Goal: Task Accomplishment & Management: Manage account settings

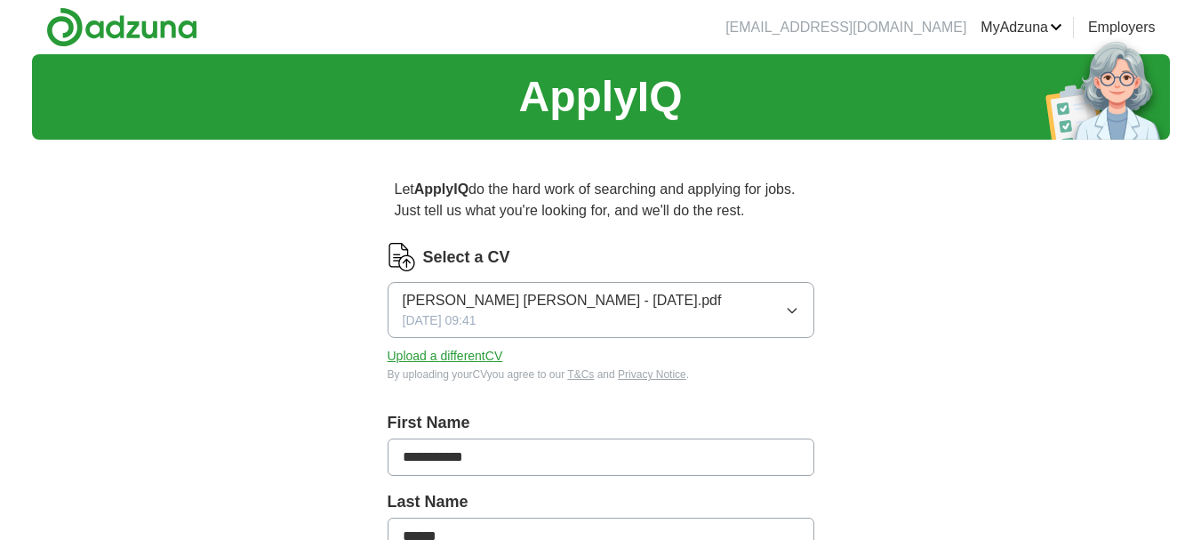
click at [460, 351] on button "Upload a different CV" at bounding box center [446, 356] width 116 height 19
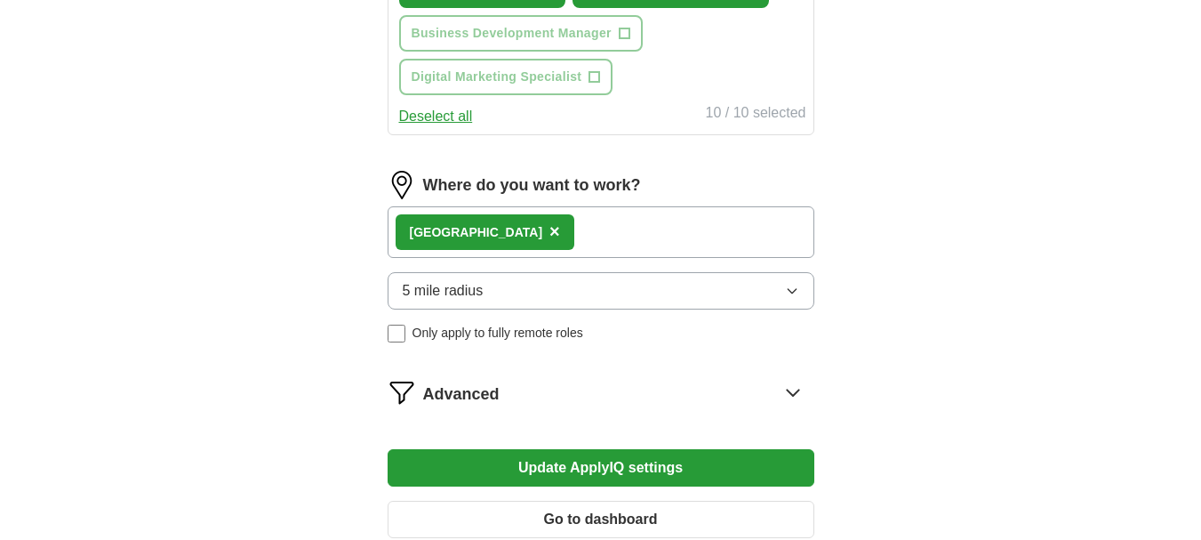
scroll to position [1067, 0]
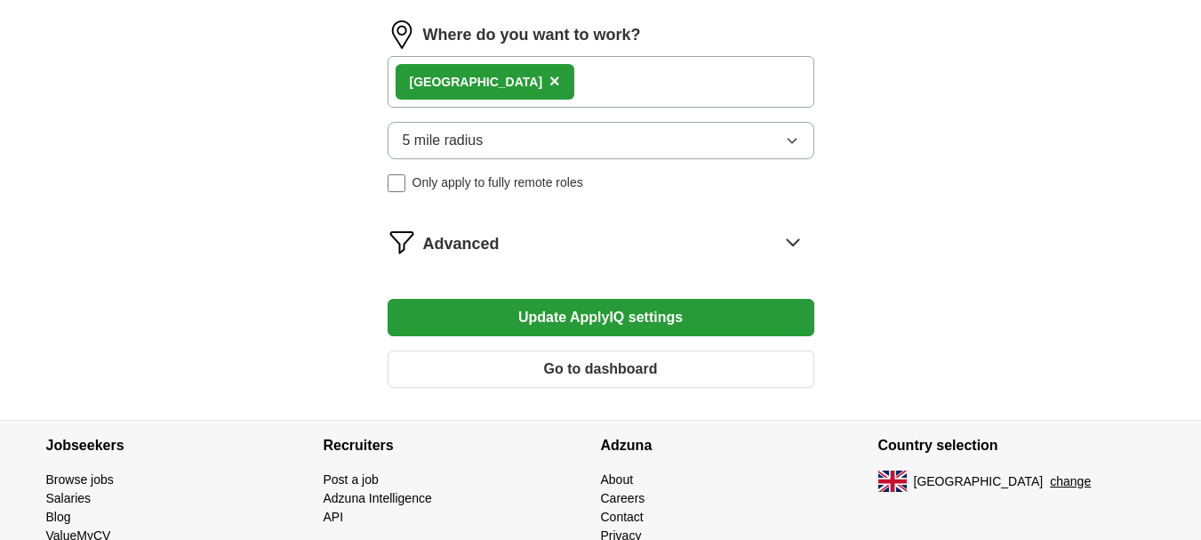
click at [705, 317] on button "Update ApplyIQ settings" at bounding box center [601, 317] width 427 height 37
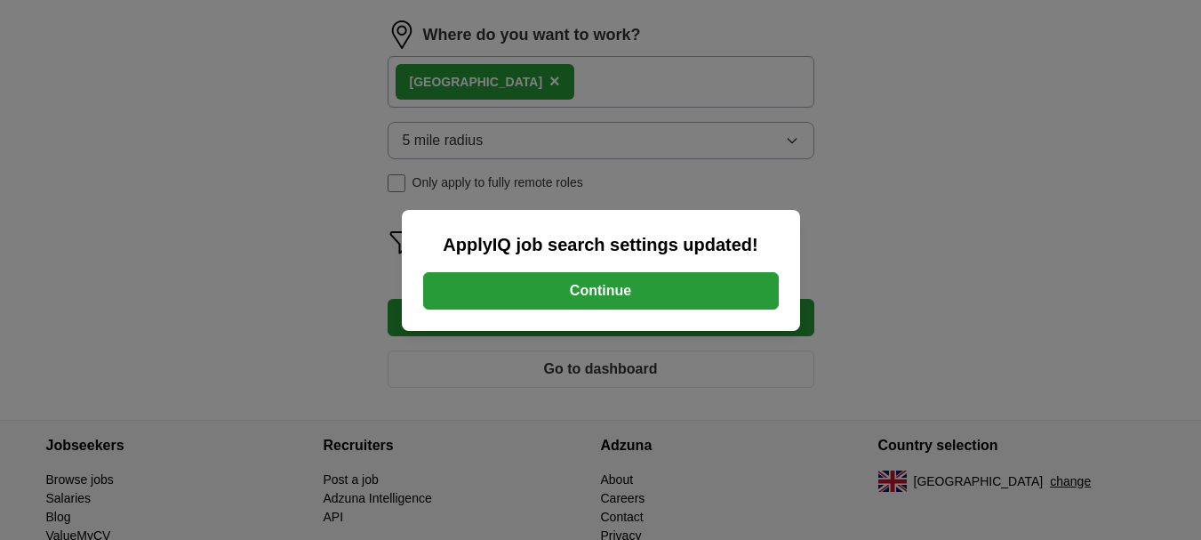
click at [697, 288] on button "Continue" at bounding box center [601, 290] width 356 height 37
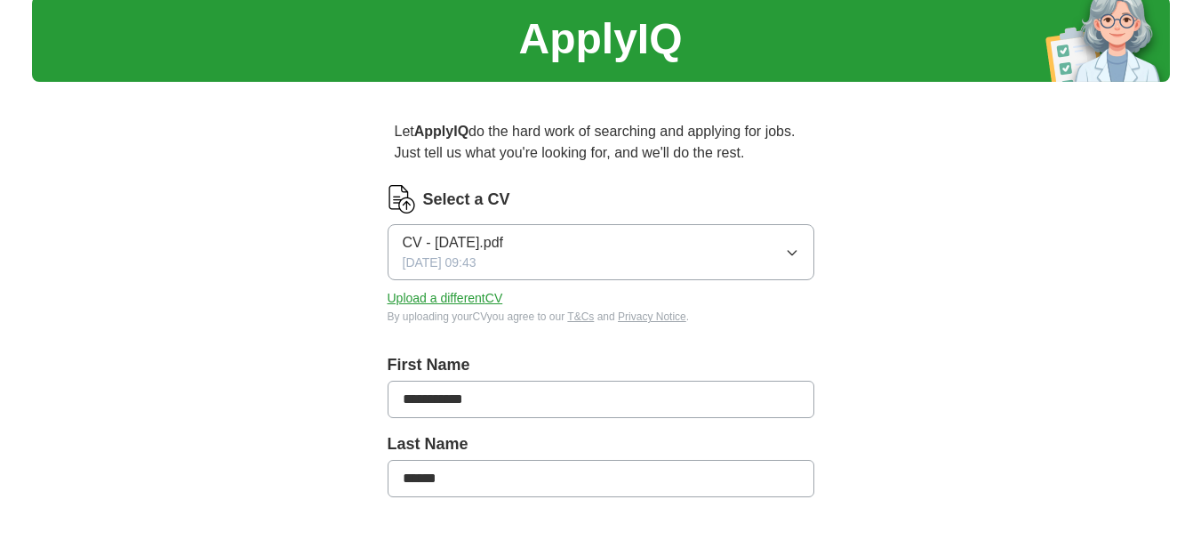
scroll to position [89, 0]
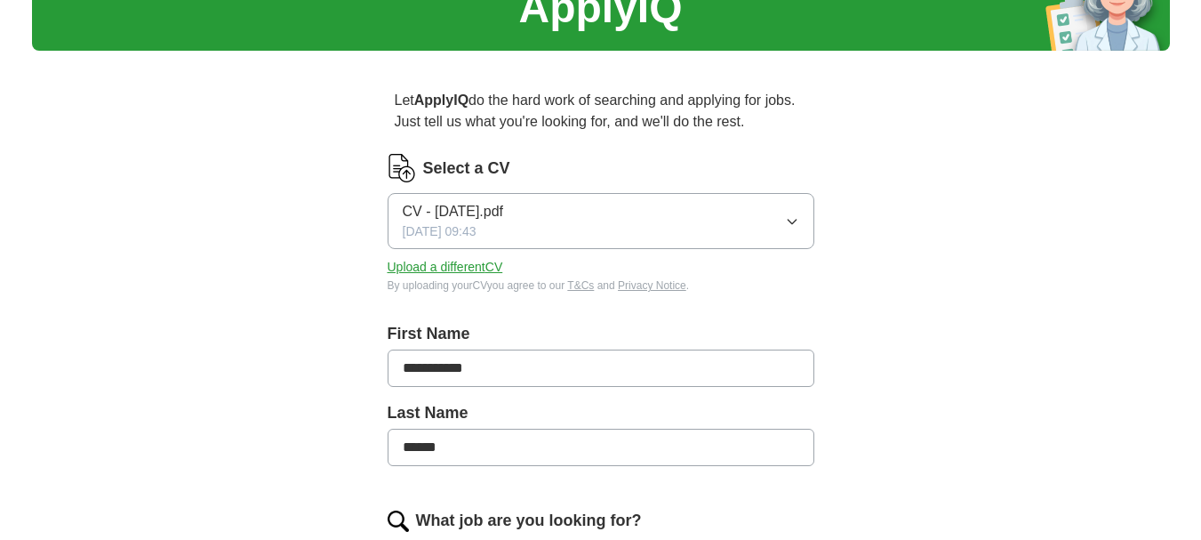
click at [471, 267] on button "Upload a different CV" at bounding box center [446, 267] width 116 height 19
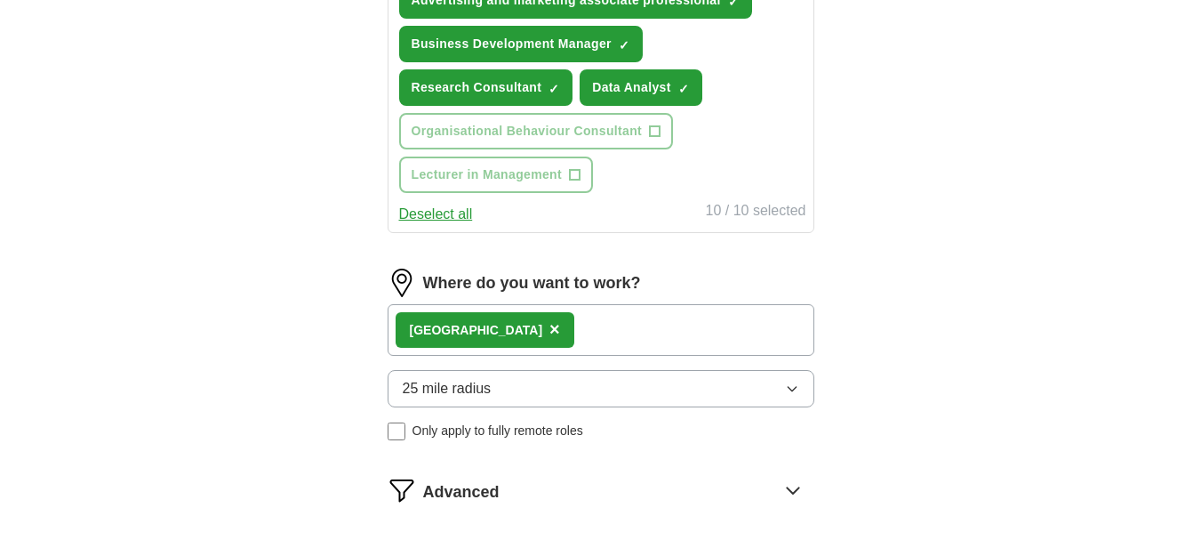
scroll to position [1155, 0]
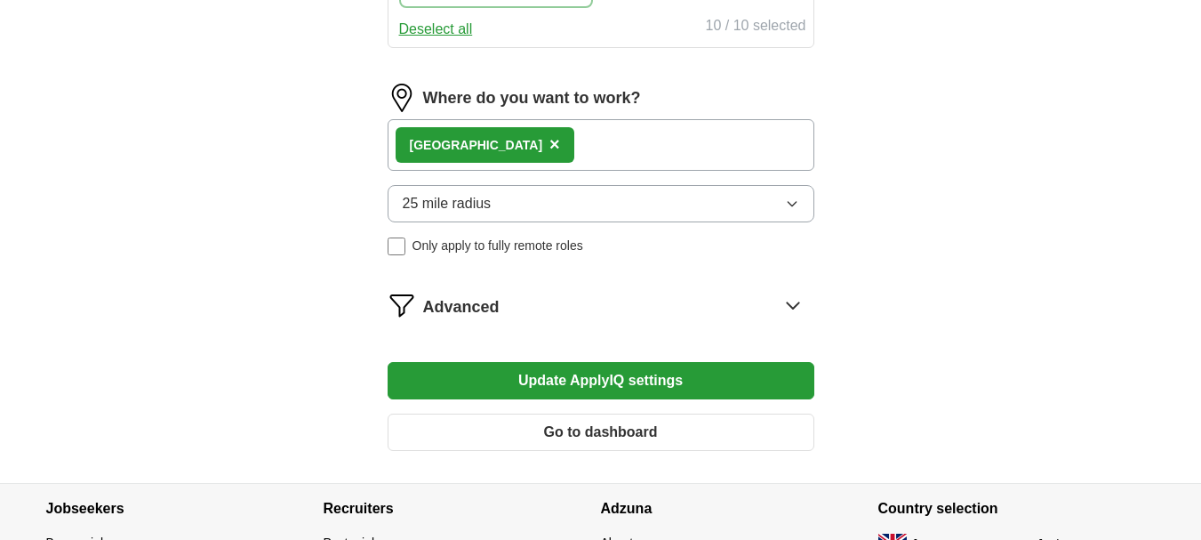
click at [572, 369] on button "Update ApplyIQ settings" at bounding box center [601, 380] width 427 height 37
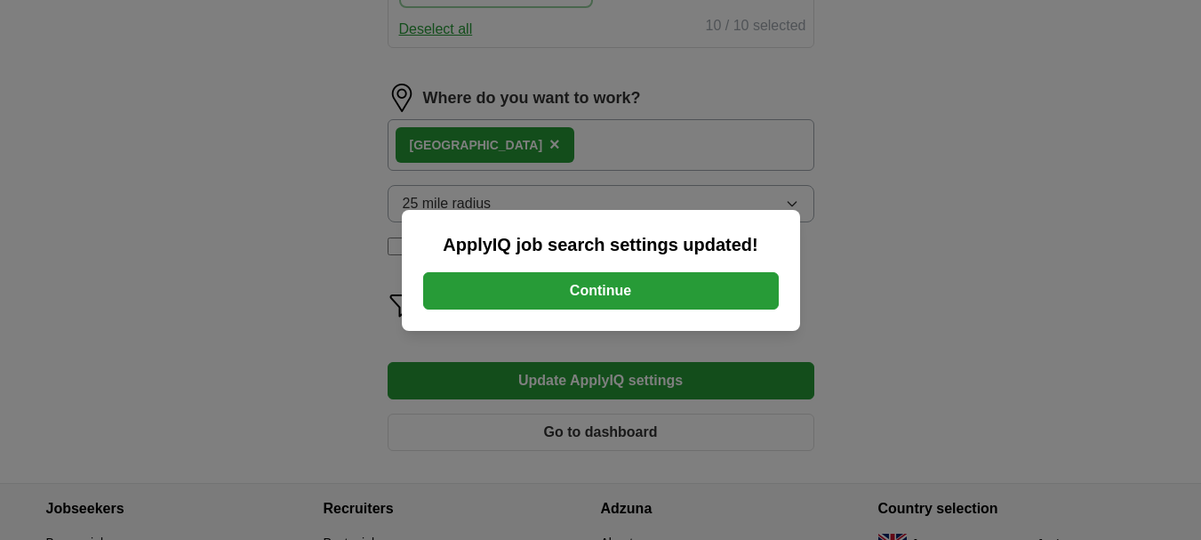
click at [743, 288] on button "Continue" at bounding box center [601, 290] width 356 height 37
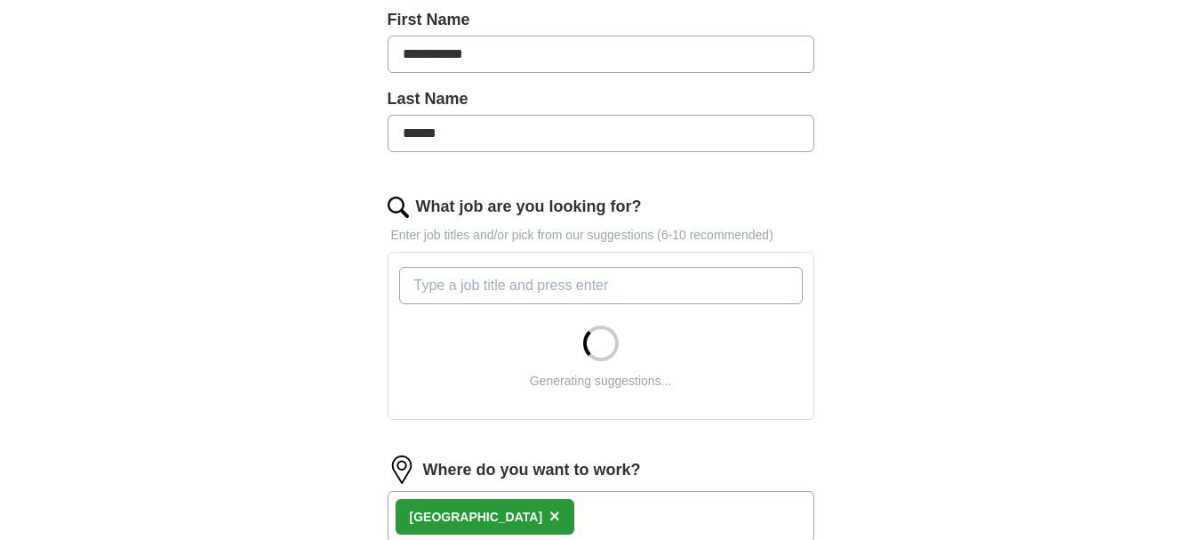
scroll to position [533, 0]
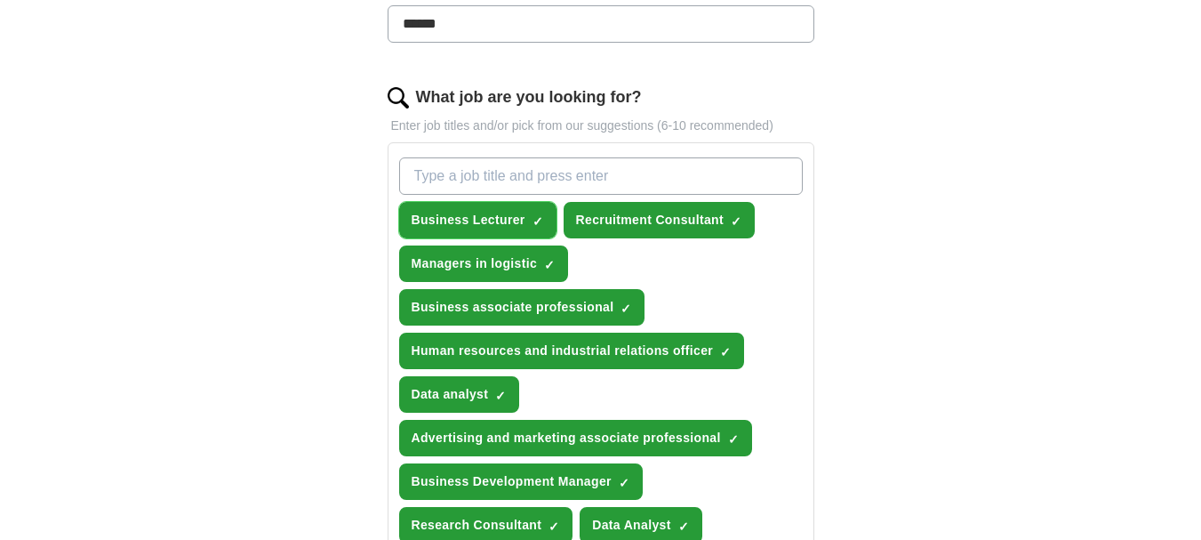
click at [0, 0] on span "×" at bounding box center [0, 0] width 0 height 0
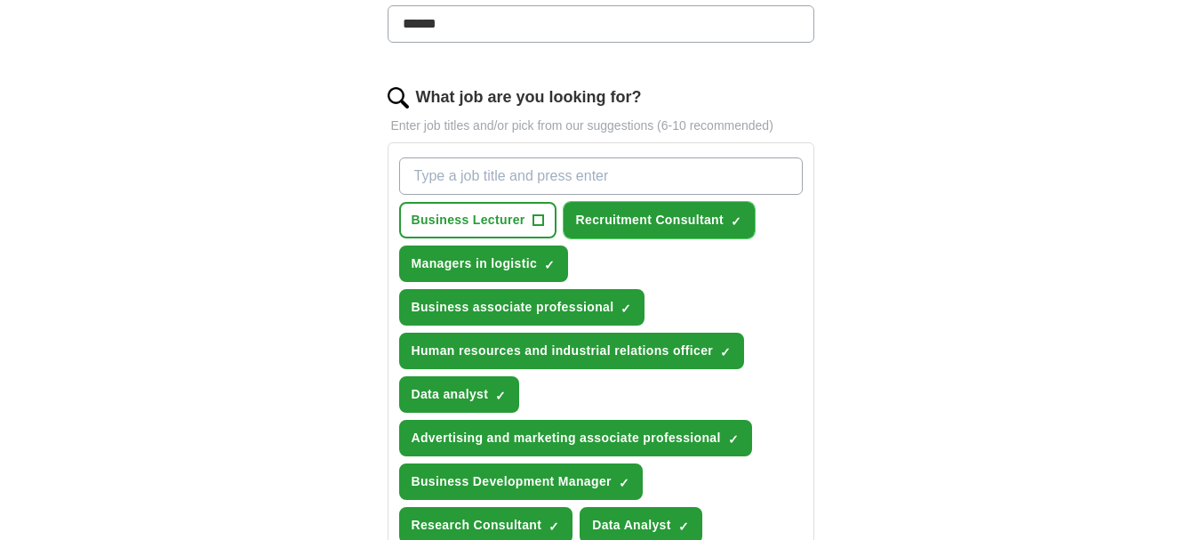
click at [0, 0] on span "×" at bounding box center [0, 0] width 0 height 0
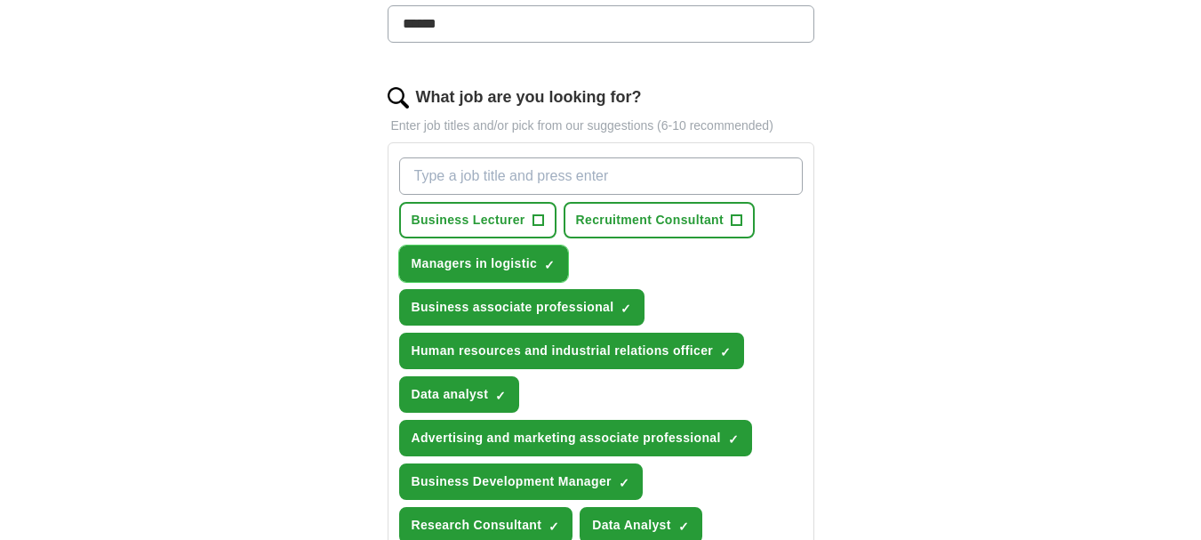
click at [555, 259] on span "✓ ×" at bounding box center [549, 264] width 11 height 11
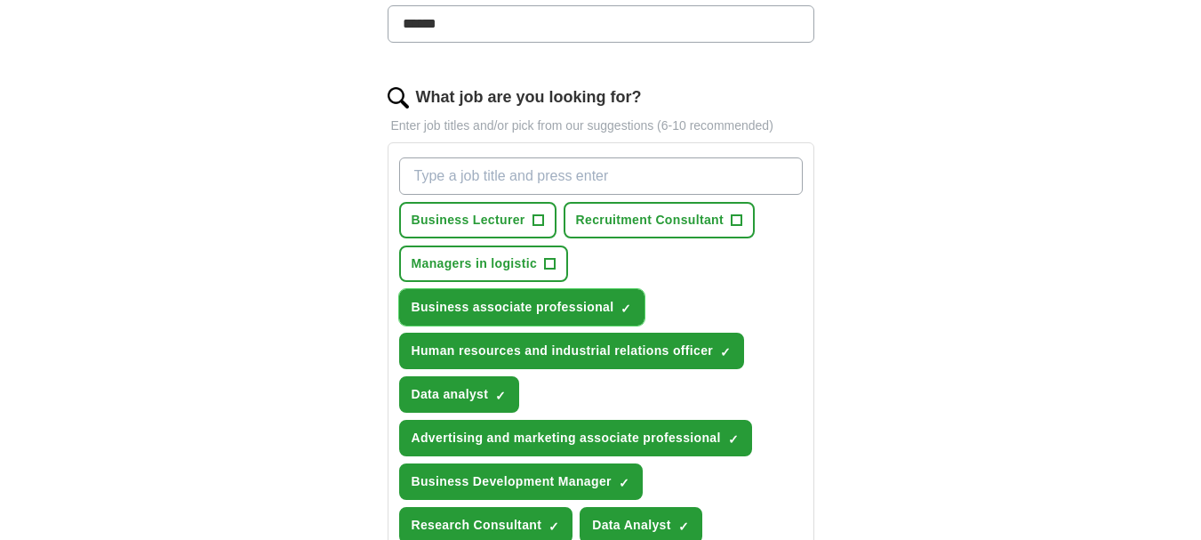
click at [0, 0] on span "×" at bounding box center [0, 0] width 0 height 0
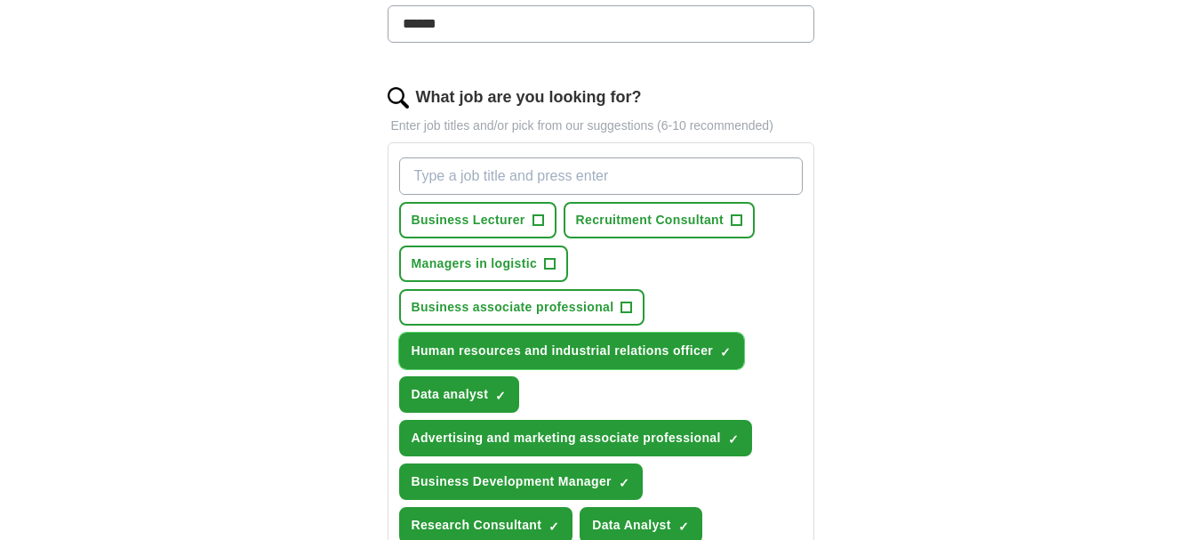
click at [0, 0] on span "×" at bounding box center [0, 0] width 0 height 0
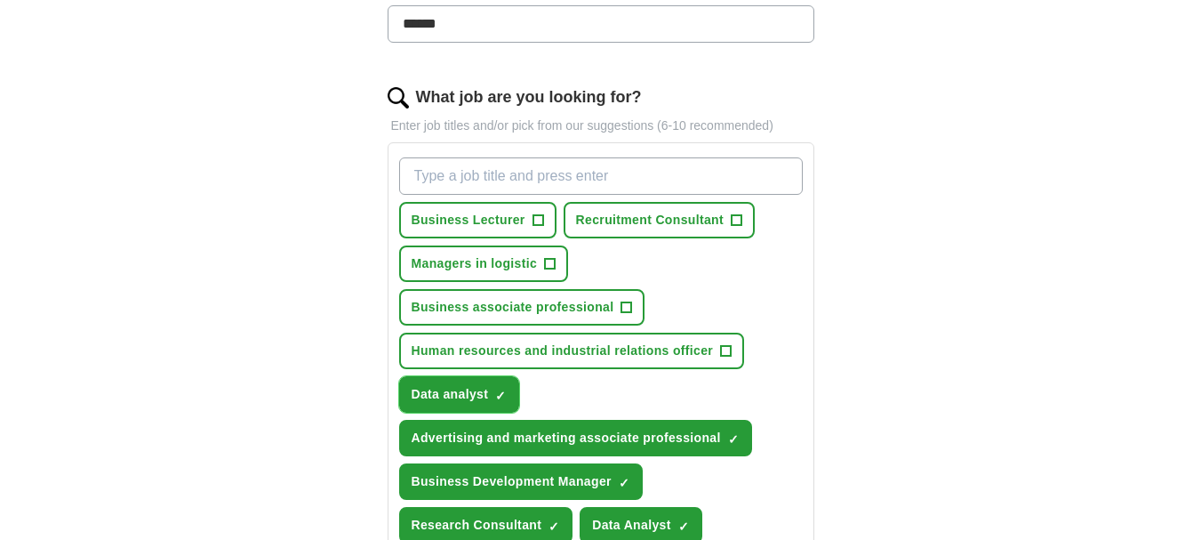
click at [0, 0] on span "×" at bounding box center [0, 0] width 0 height 0
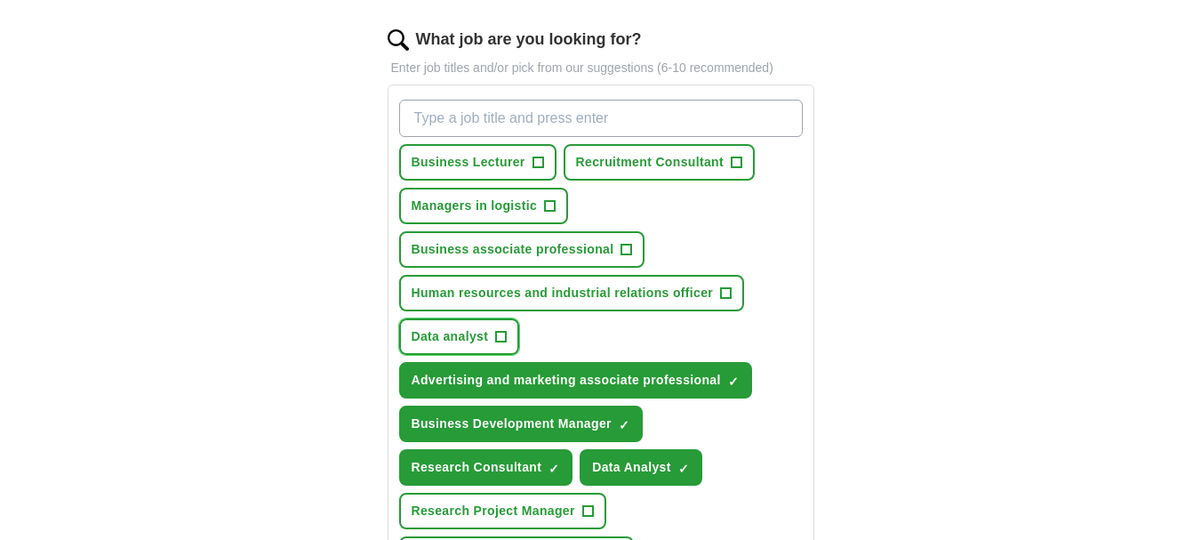
scroll to position [622, 0]
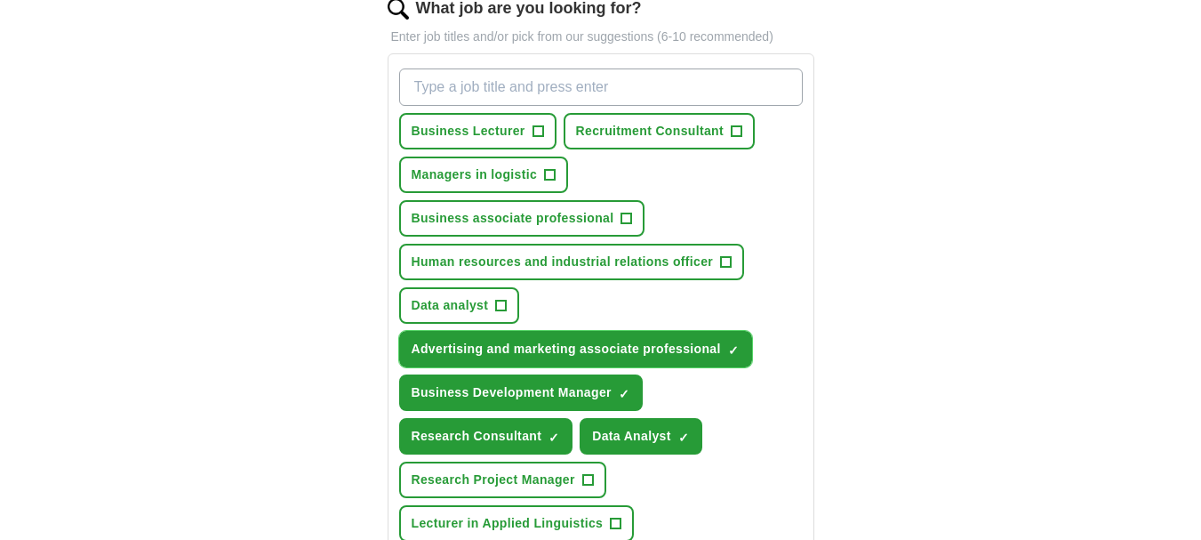
click at [725, 331] on button "Advertising and marketing associate professional ✓ ×" at bounding box center [575, 349] width 353 height 36
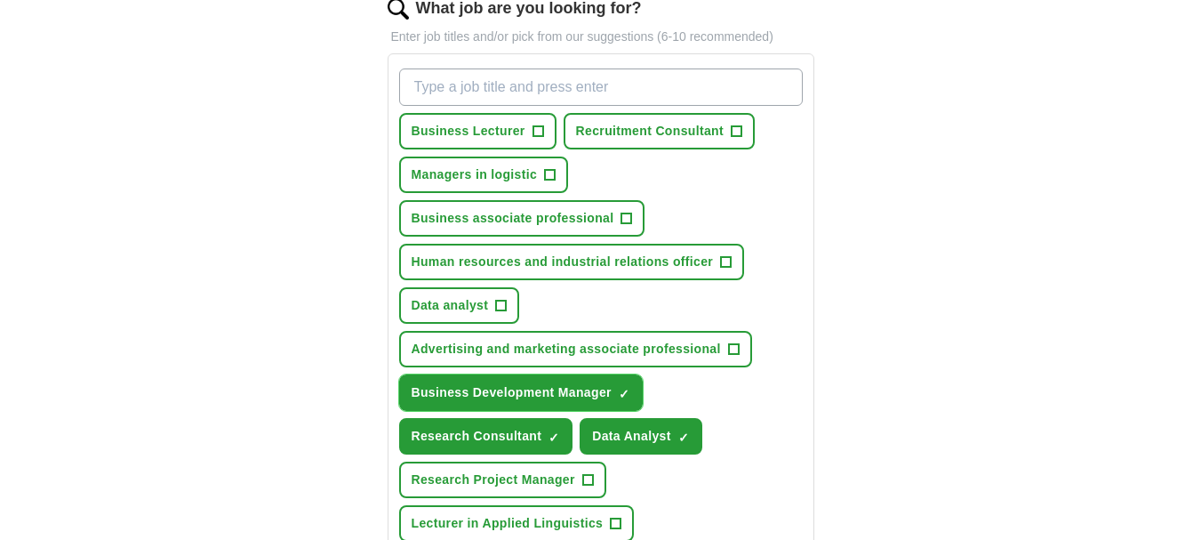
click at [0, 0] on span "×" at bounding box center [0, 0] width 0 height 0
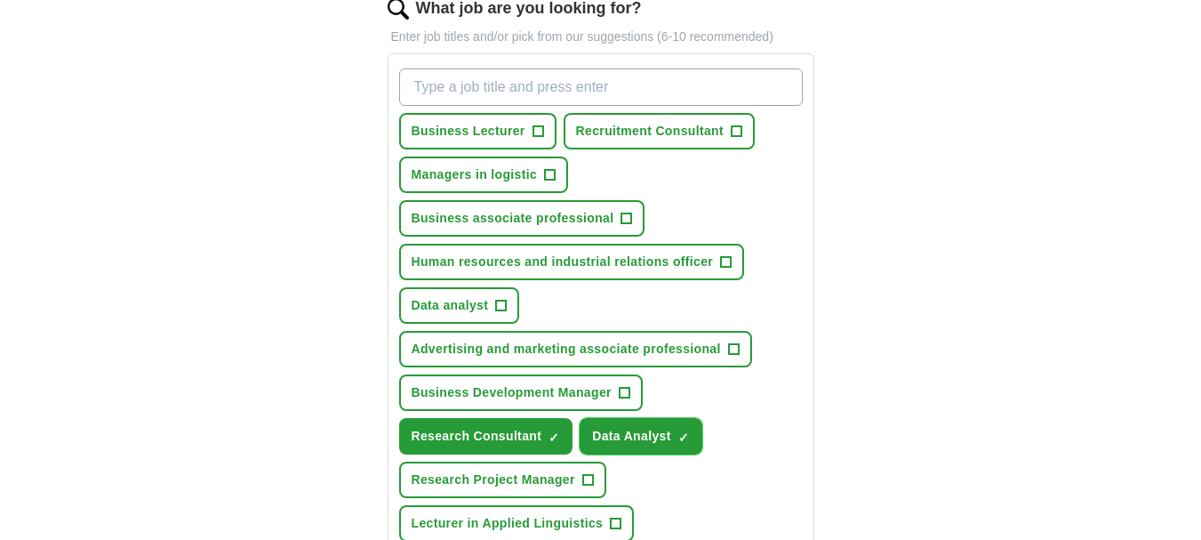
click at [675, 418] on button "Data Analyst ✓ ×" at bounding box center [641, 436] width 123 height 36
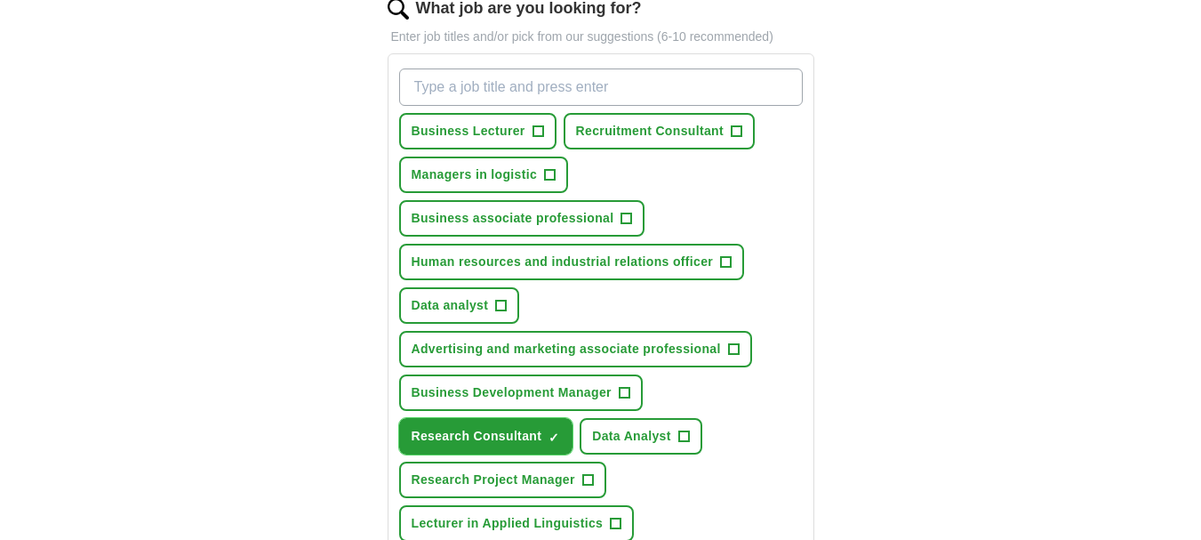
click at [0, 0] on span "×" at bounding box center [0, 0] width 0 height 0
paste input "Research Fellow in Management/Sustainability"
type input "Research Fellow in Management/Sustainability"
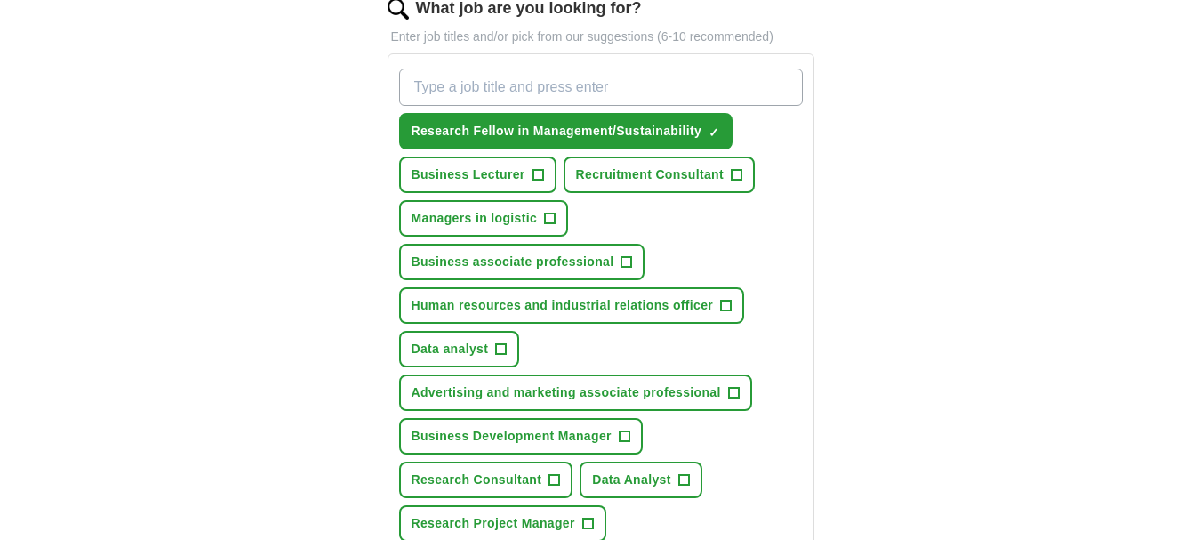
paste input "Research Associate in Sustainability"
type input "Research Associate in Sustainability"
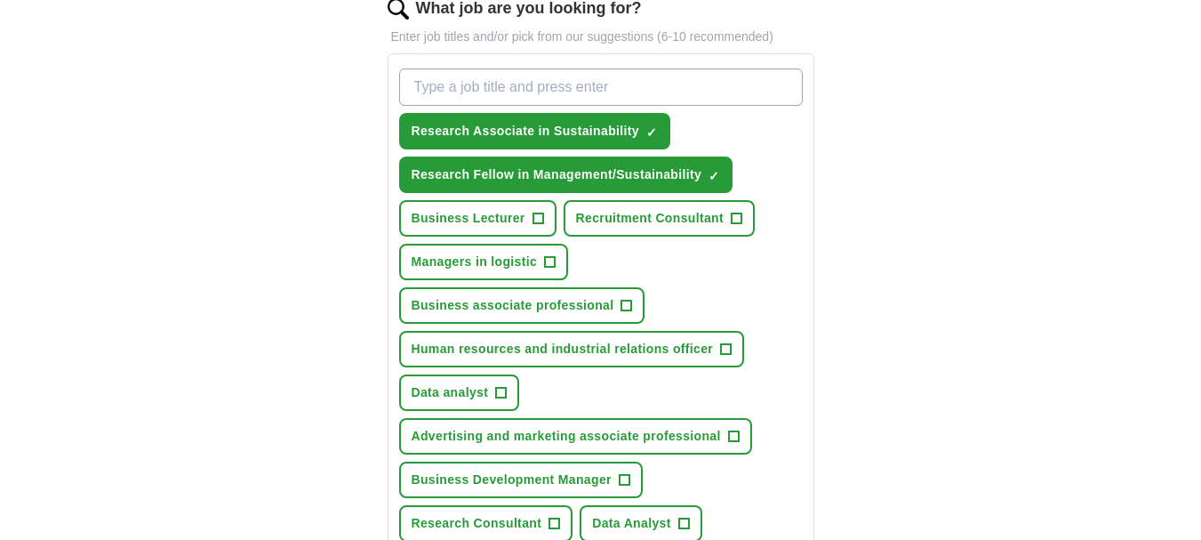
paste input "Lecturer in Management/Business"
type input "Lecturer in Management/Business"
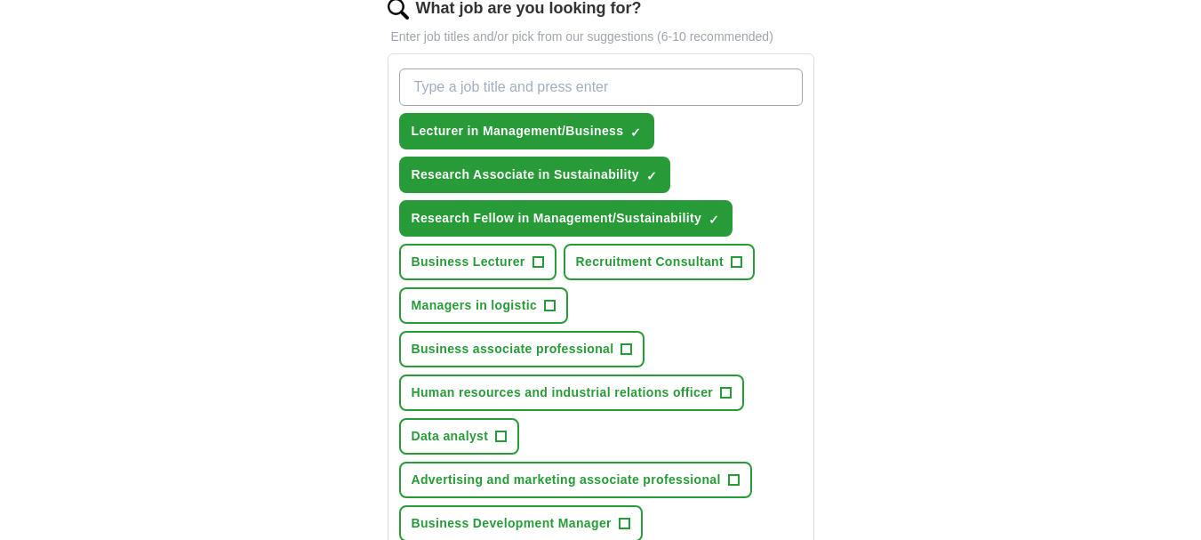
paste input "Lecturer in TESOL/Applied Linguistics"
type input "Lecturer in TESOL/Applied Linguistics"
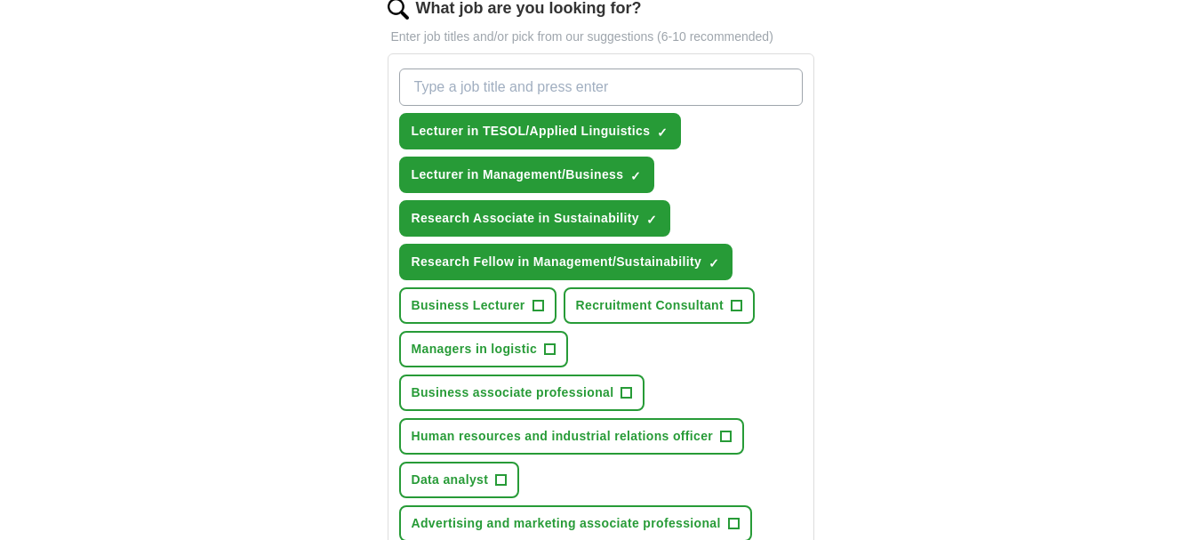
paste input "Teaching Fellow (Business/Management/TESOL)"
type input "Teaching Fellow (Business/Management/TESOL)"
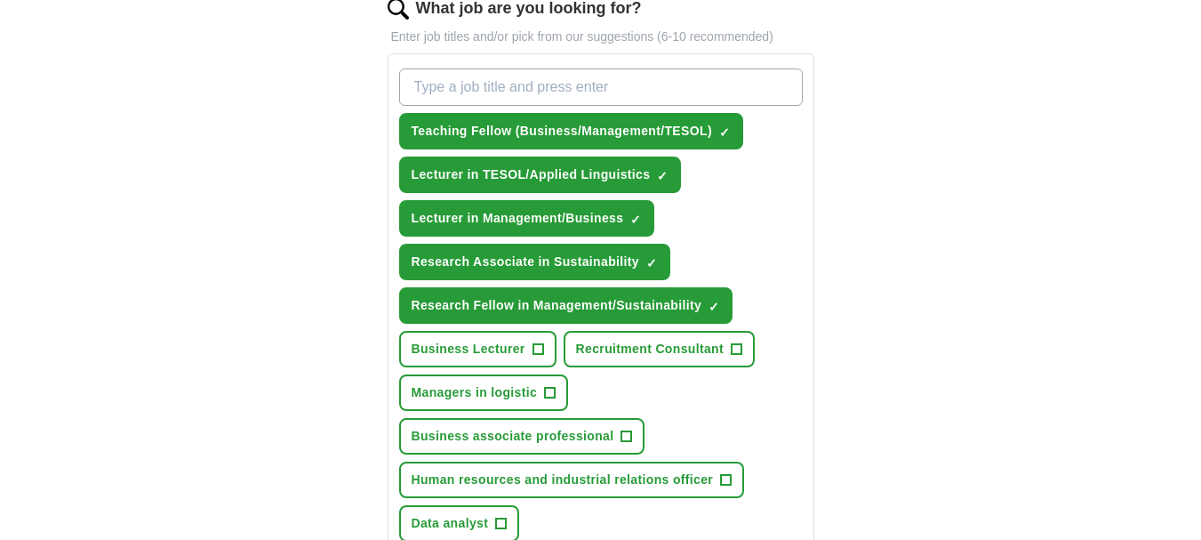
paste input "Research Officer/Analyst (Policy/Sustainability)"
type input "Research Officer/Analyst (Policy/Sustainability)"
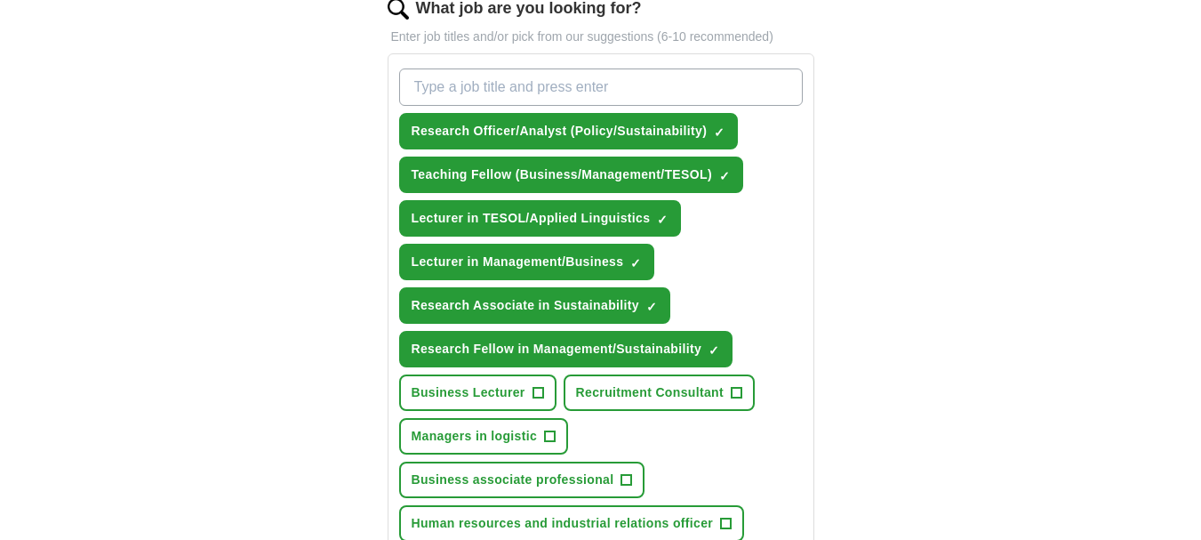
paste input "Senior Data Analyst/Research Data Scientist"
type input "Senior Data Analyst/Research Data Scientist"
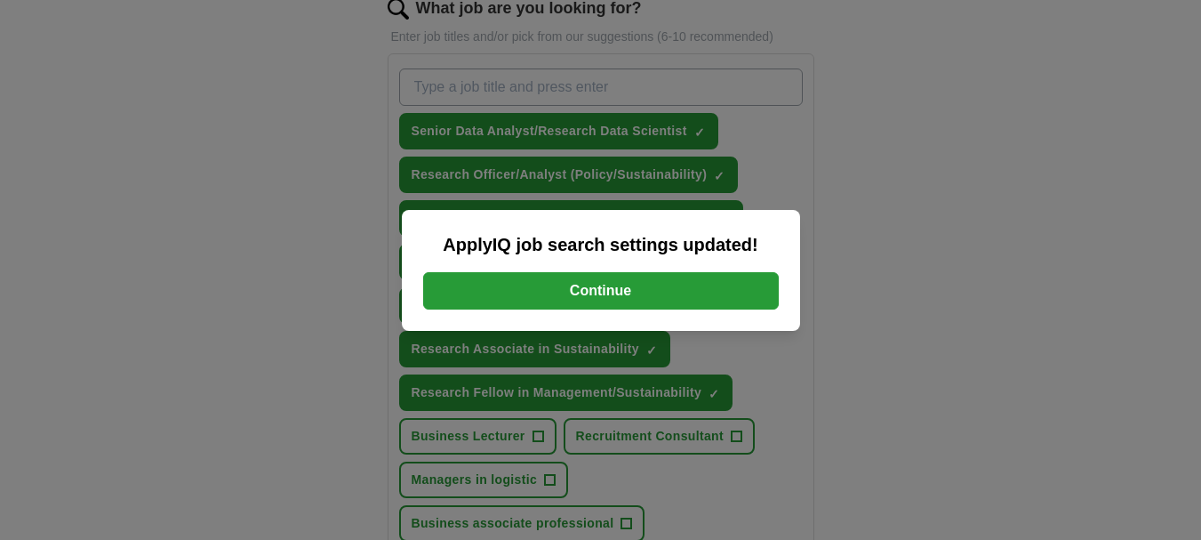
click at [668, 285] on button "Continue" at bounding box center [601, 290] width 356 height 37
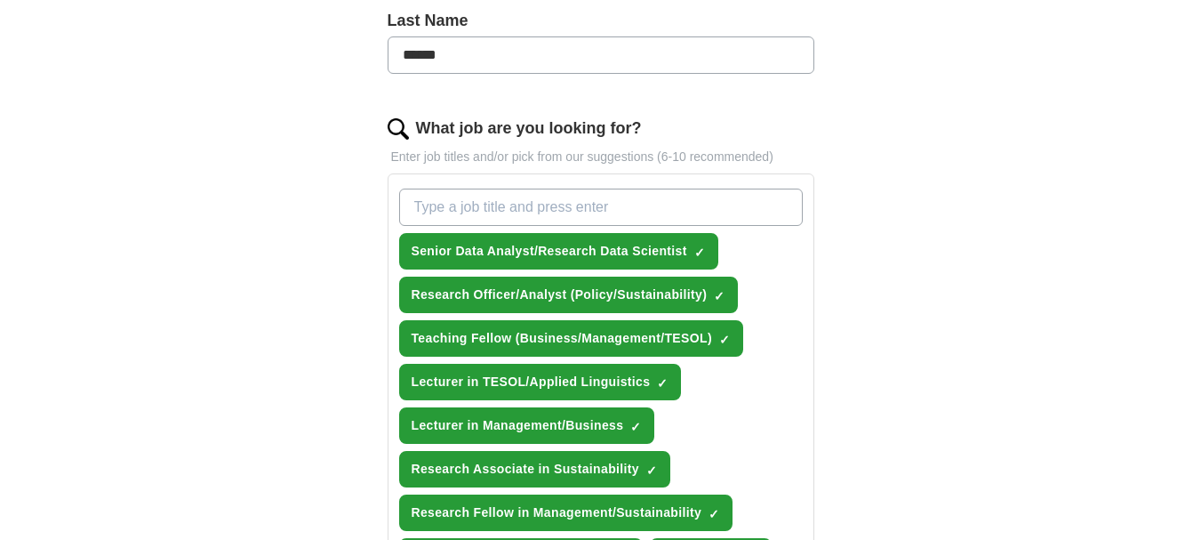
scroll to position [533, 0]
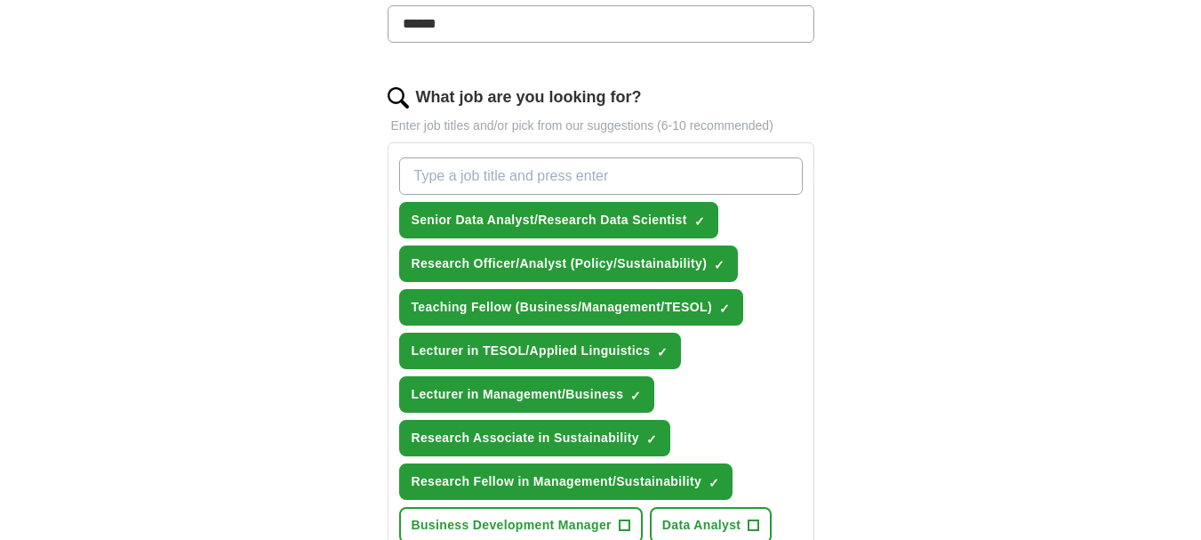
paste input "Learning & Teaching Coordinator/Developer"
type input "Learning & Teaching Coordinator/Developer"
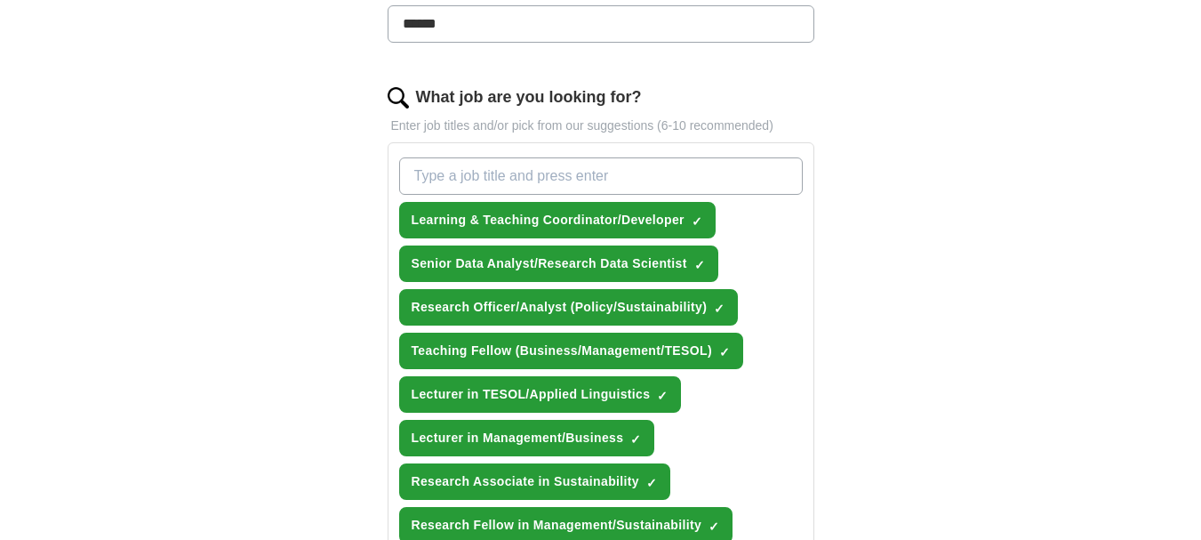
paste input "Research Development Officer/Manager"
type input "Research Development Officer/Manager"
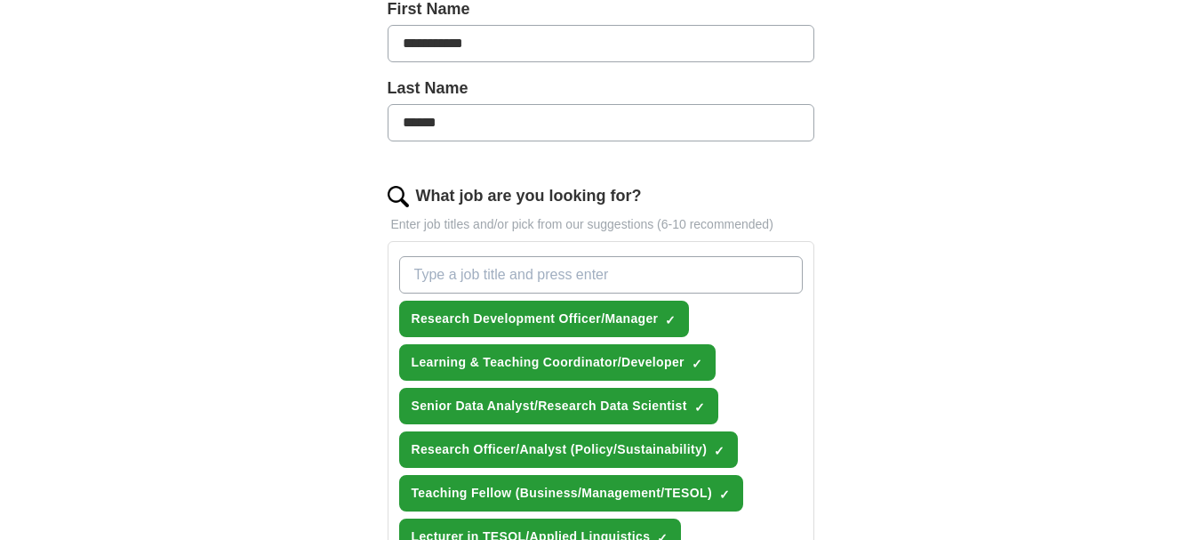
scroll to position [444, 0]
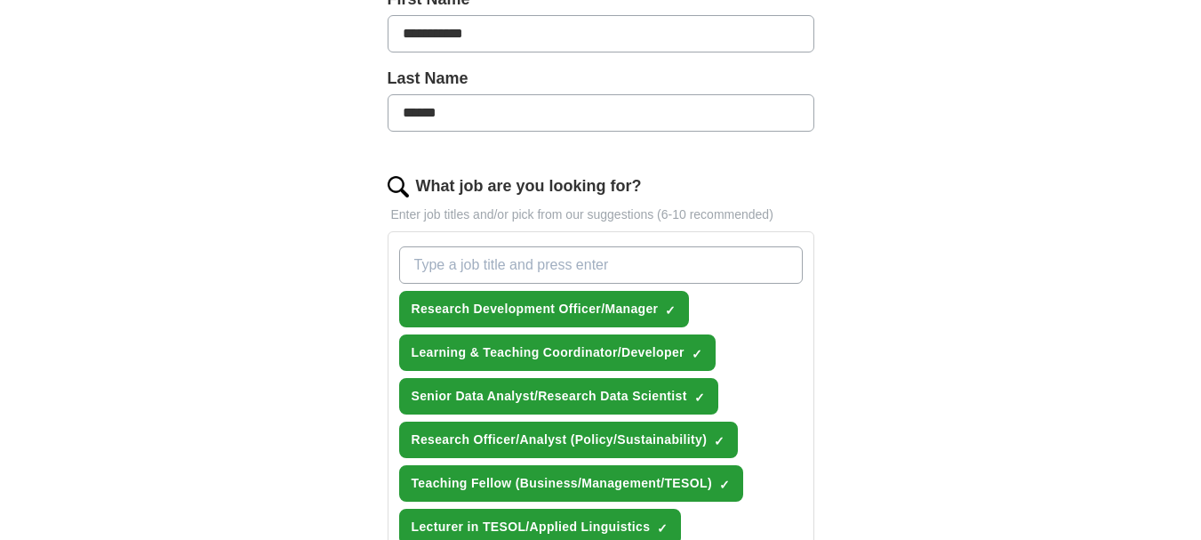
paste input "International Student Support Officer/Advisor"
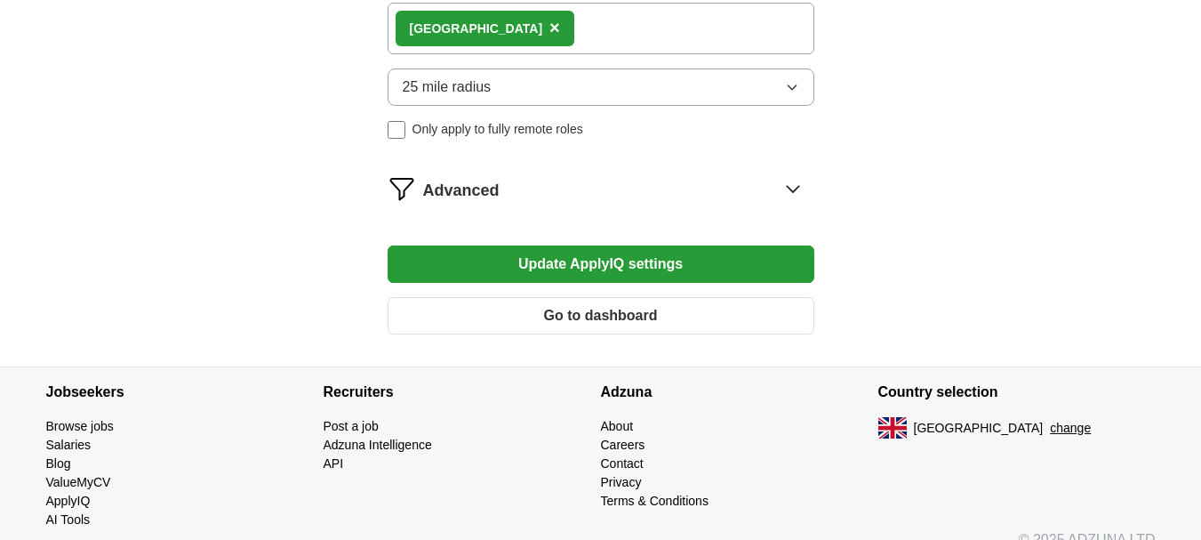
scroll to position [1363, 0]
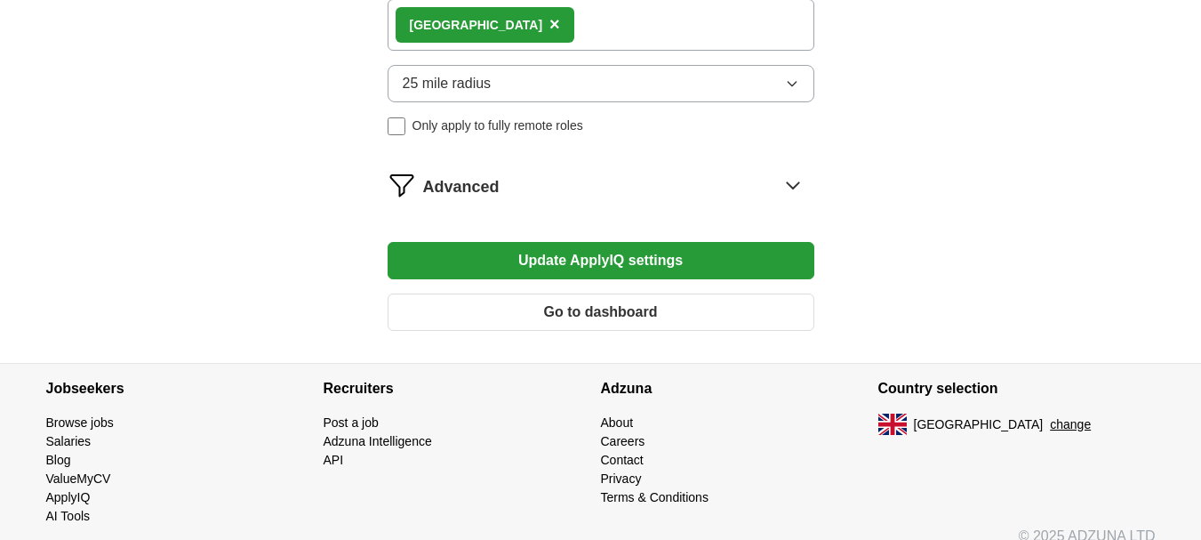
type input "International Student Support Officer/Advisor"
click at [562, 242] on button "Update ApplyIQ settings" at bounding box center [601, 260] width 427 height 37
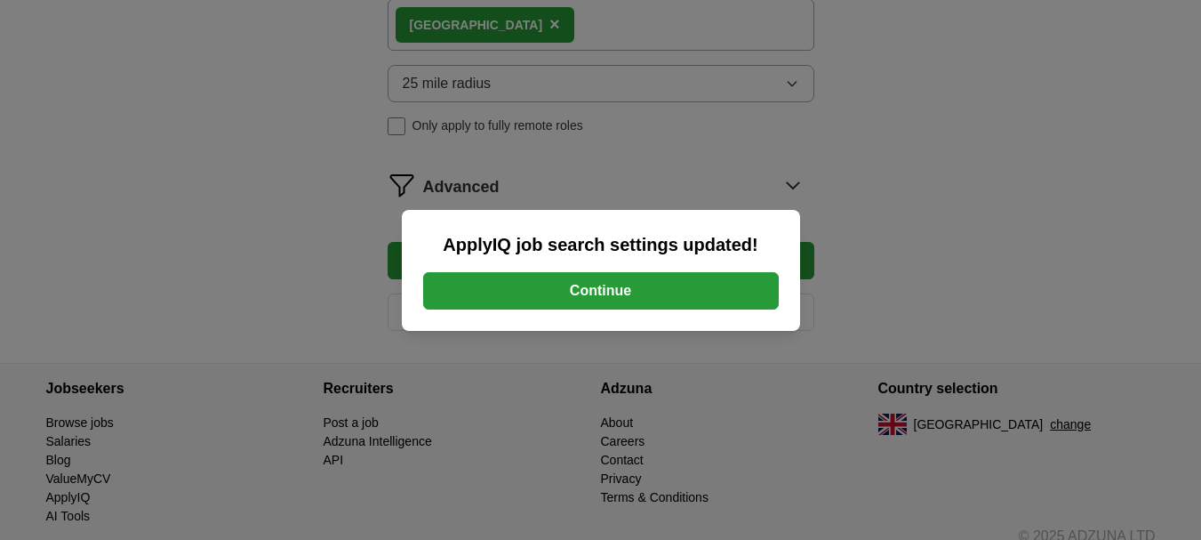
click at [582, 282] on button "Continue" at bounding box center [601, 290] width 356 height 37
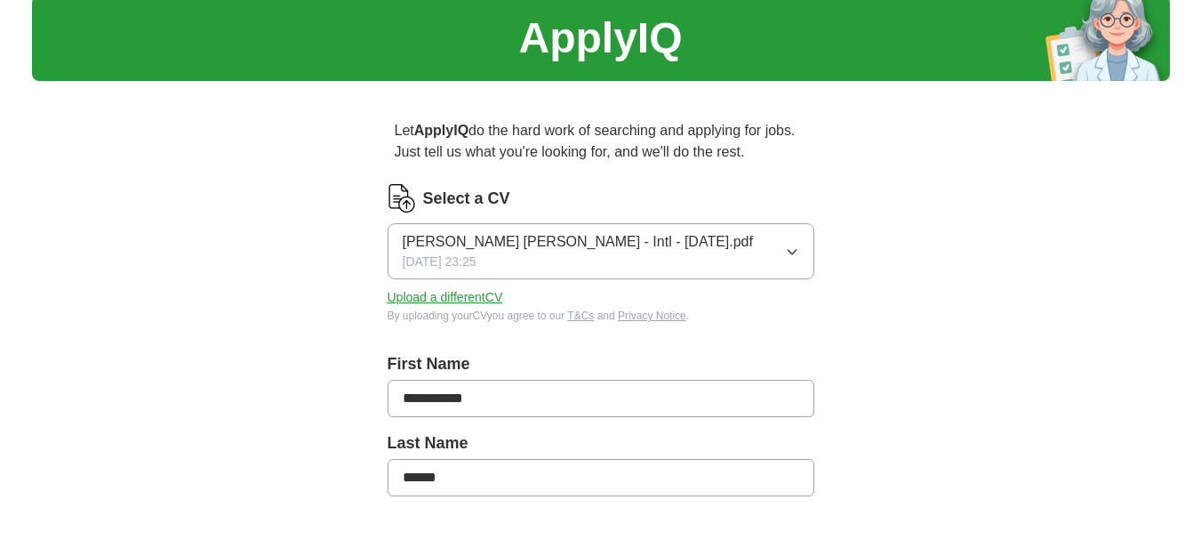
scroll to position [444, 0]
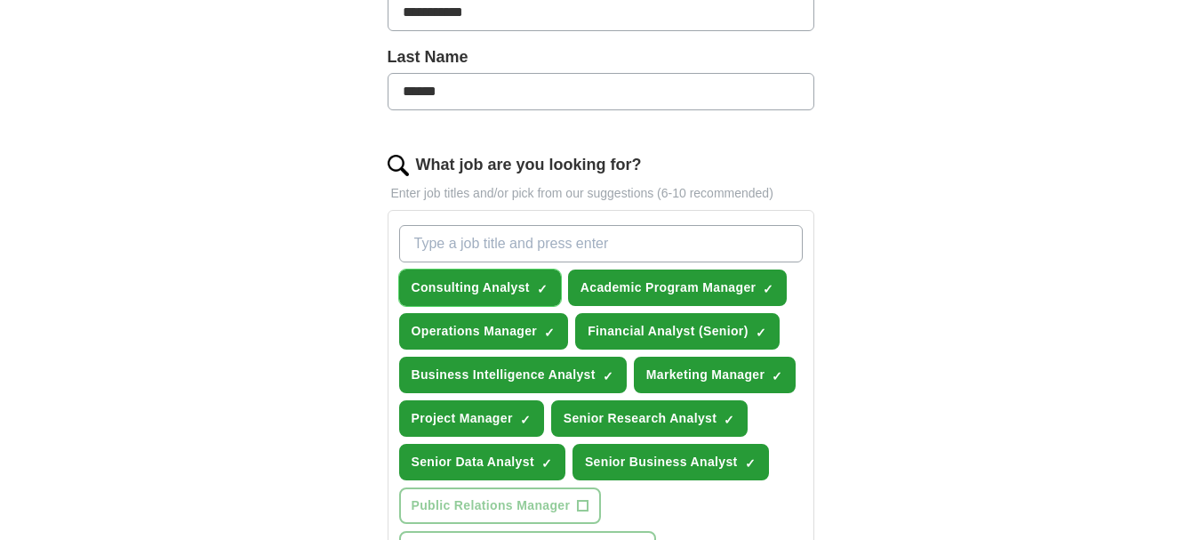
click at [0, 0] on span "×" at bounding box center [0, 0] width 0 height 0
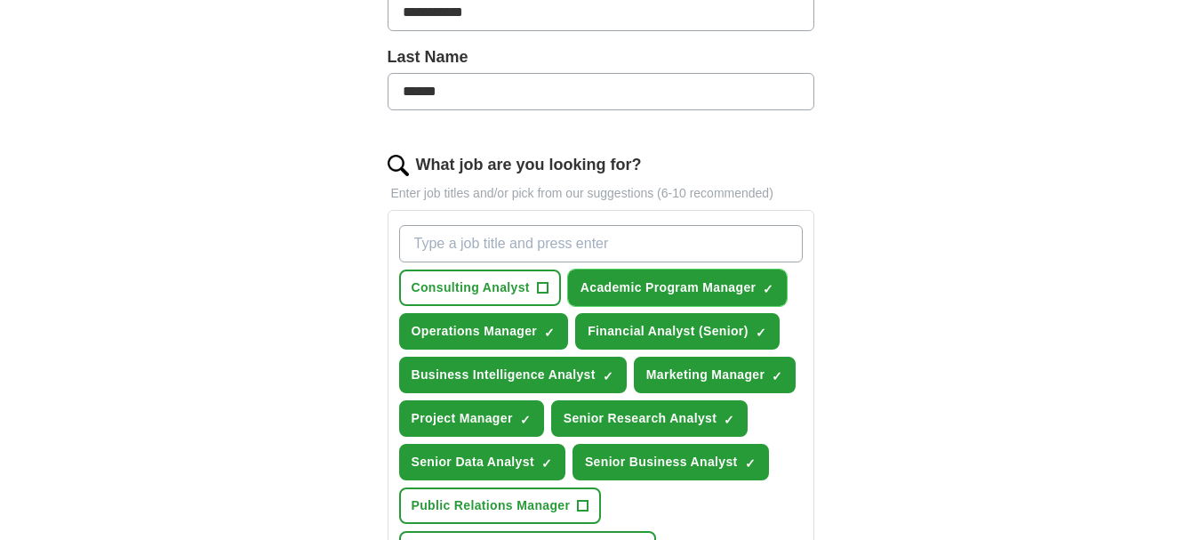
drag, startPoint x: 769, startPoint y: 281, endPoint x: 765, endPoint y: 309, distance: 28.7
click at [0, 0] on span "×" at bounding box center [0, 0] width 0 height 0
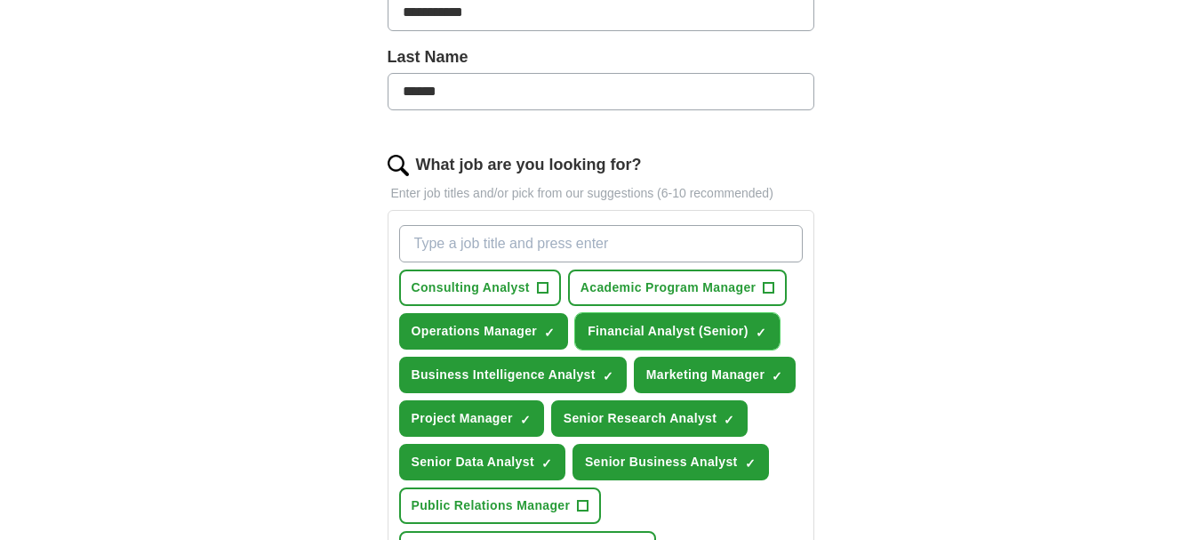
click at [0, 0] on span "×" at bounding box center [0, 0] width 0 height 0
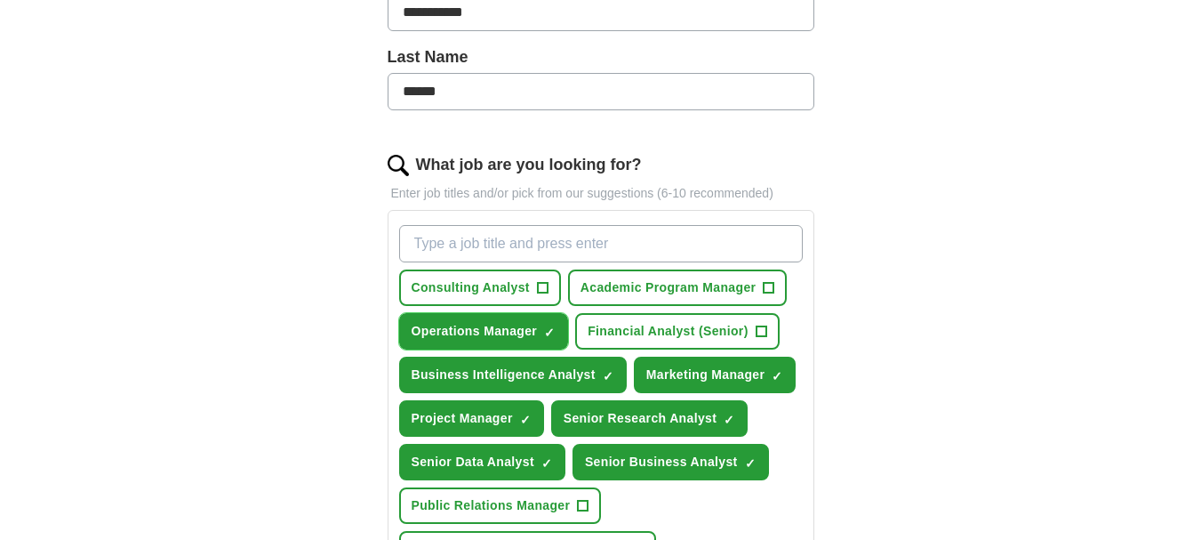
click at [555, 326] on span "✓ ×" at bounding box center [549, 331] width 11 height 11
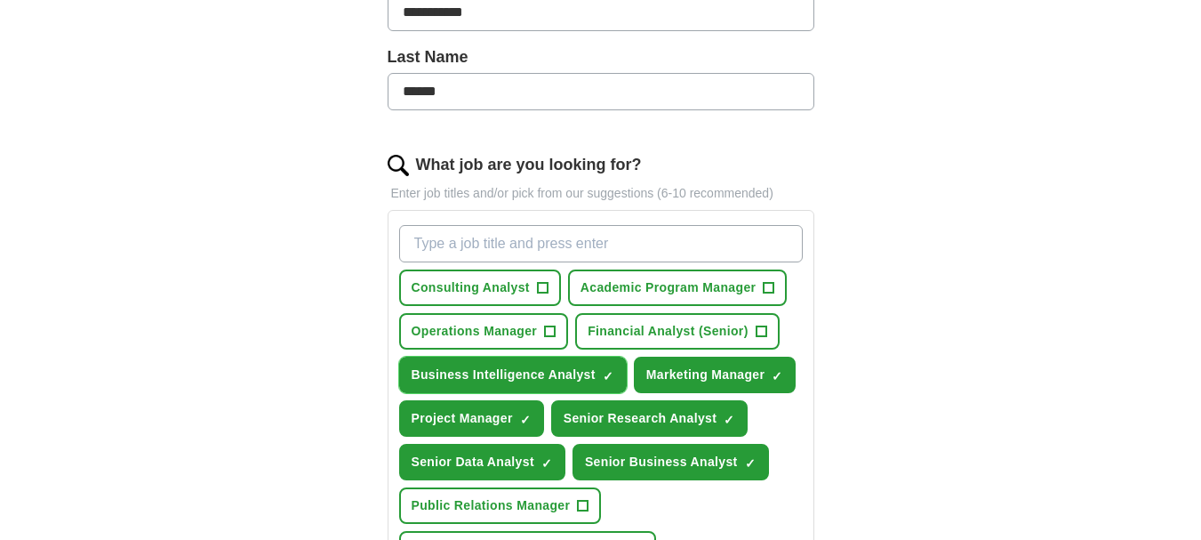
click at [0, 0] on span "×" at bounding box center [0, 0] width 0 height 0
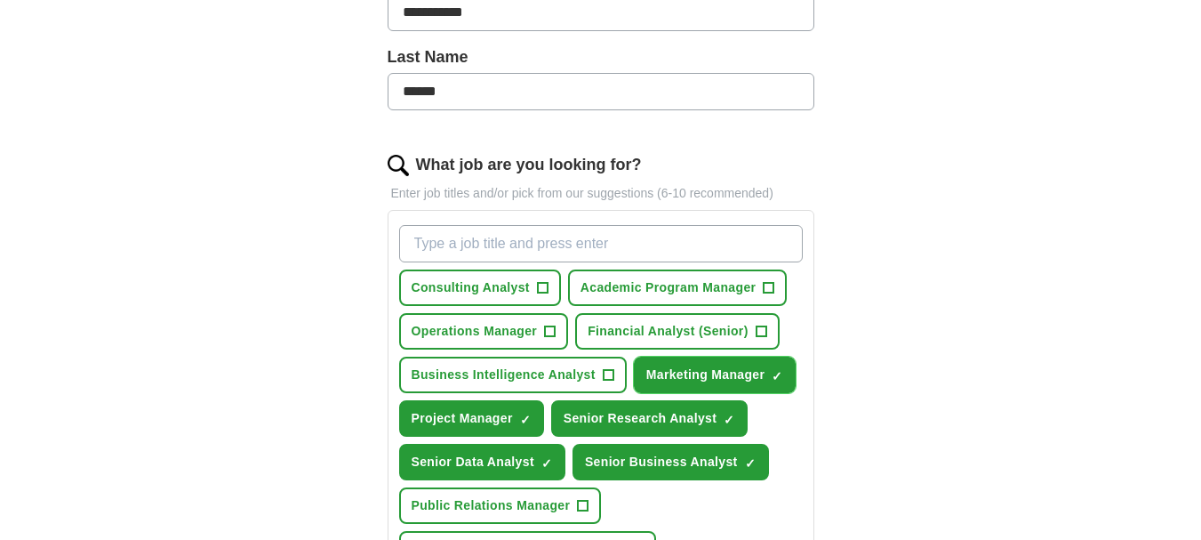
drag, startPoint x: 786, startPoint y: 369, endPoint x: 765, endPoint y: 396, distance: 33.6
click at [786, 368] on button "Marketing Manager ✓ ×" at bounding box center [715, 374] width 163 height 36
drag, startPoint x: 731, startPoint y: 417, endPoint x: 751, endPoint y: 449, distance: 38.0
click at [0, 0] on span "×" at bounding box center [0, 0] width 0 height 0
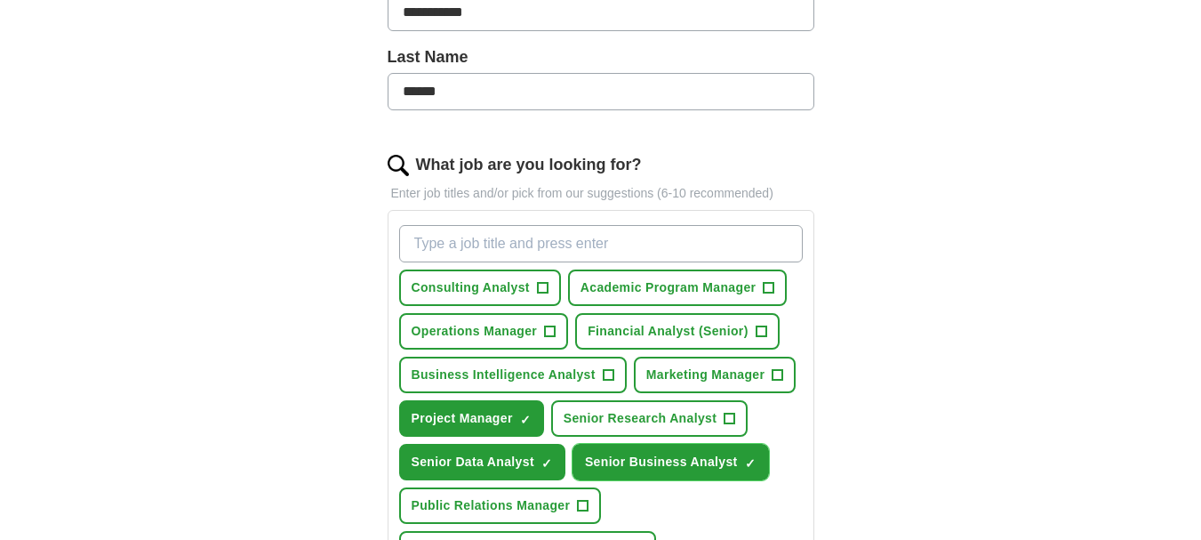
click at [0, 0] on span "×" at bounding box center [0, 0] width 0 height 0
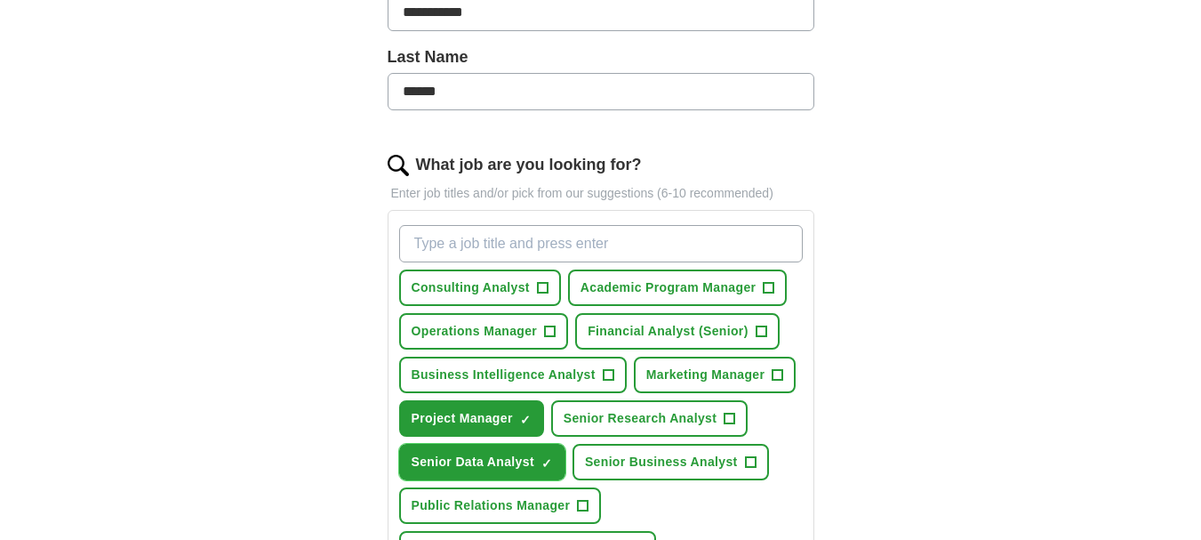
click at [555, 467] on button "Senior Data Analyst ✓ ×" at bounding box center [482, 462] width 166 height 36
click at [0, 0] on span "×" at bounding box center [0, 0] width 0 height 0
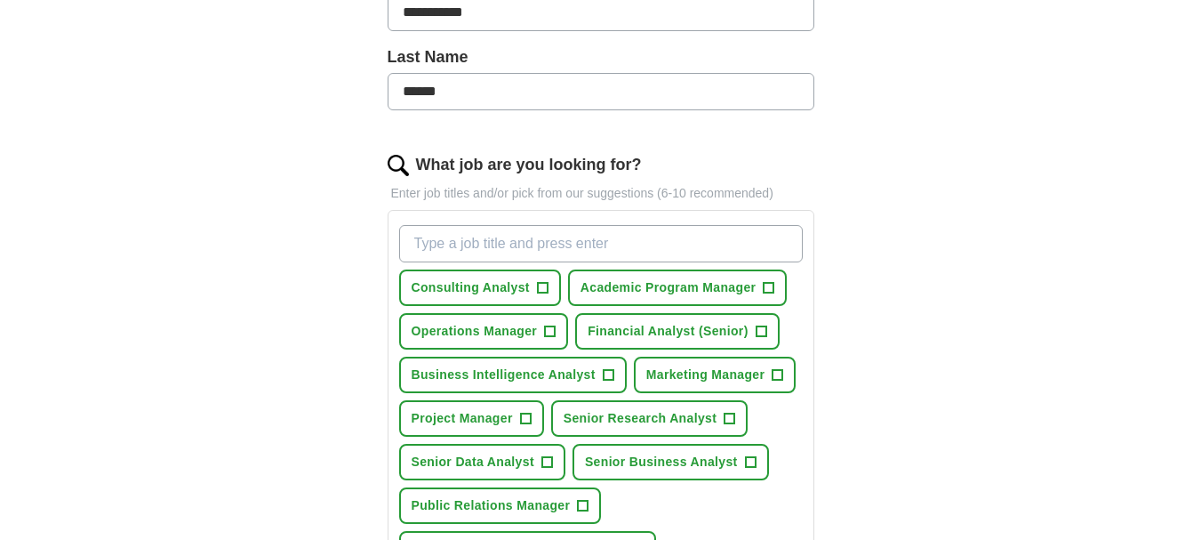
paste input "Business Analyst"
type input "Business Analyst"
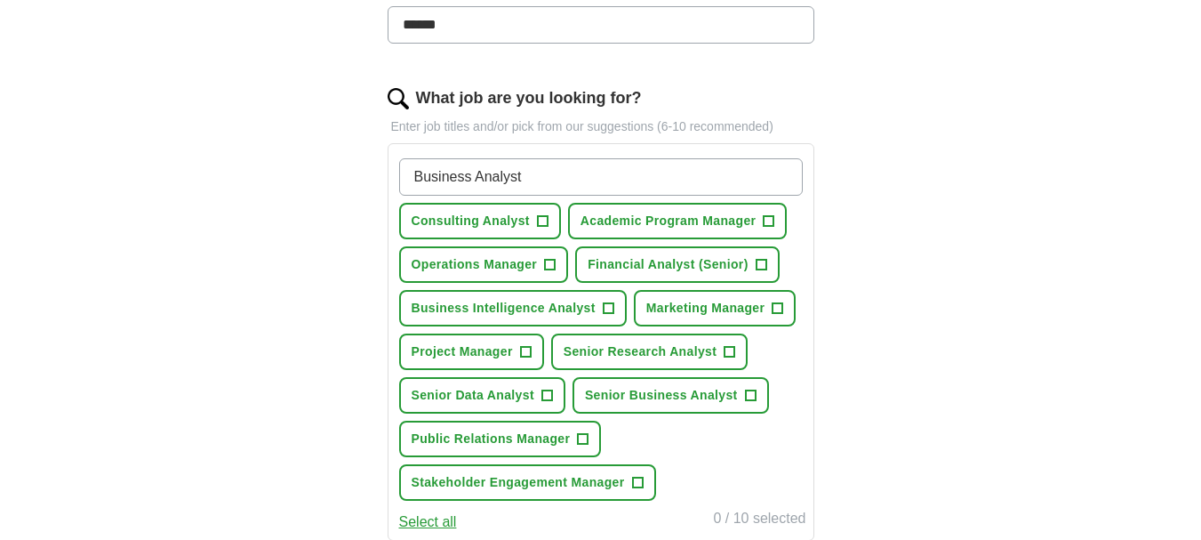
scroll to position [622, 0]
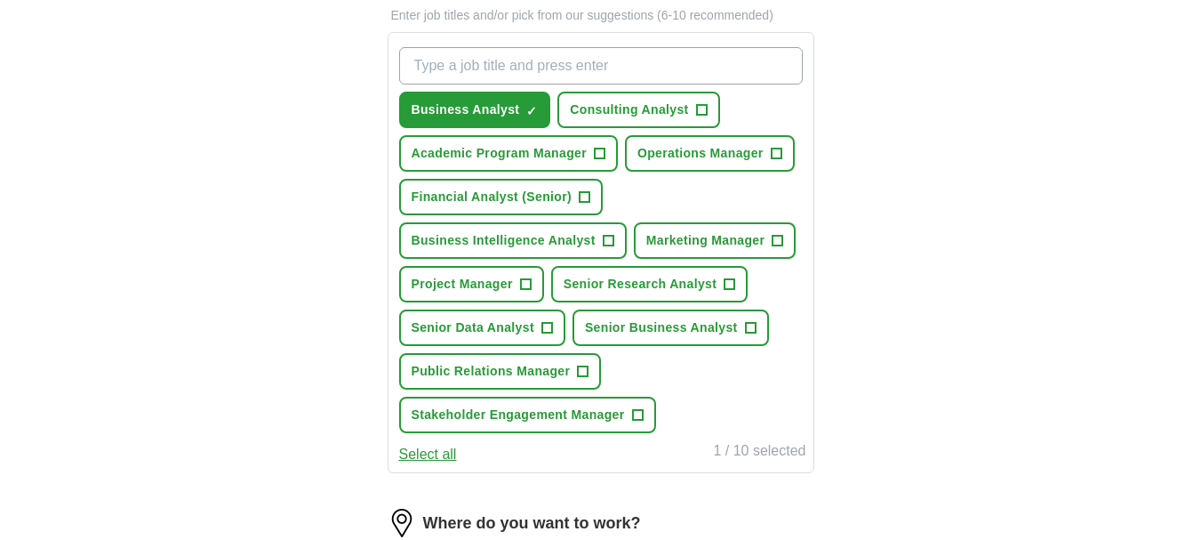
paste input "Data Analyst/Data Scientist"
type input "Data Analyst/Data Scientist"
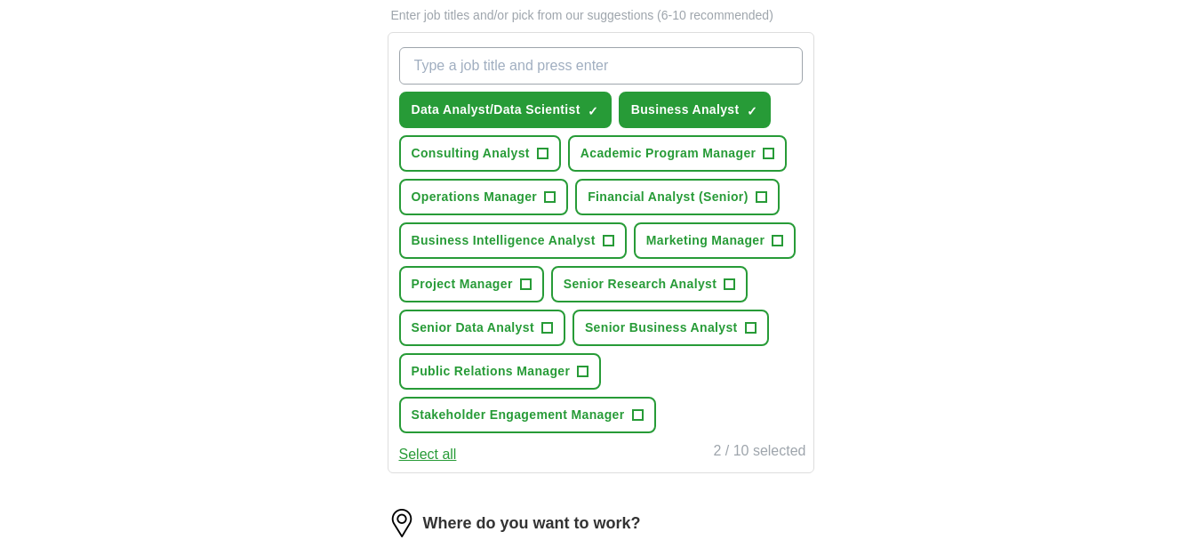
paste input "Project Manager/Project Coordinator"
type input "Project Manager/Project Coordinator"
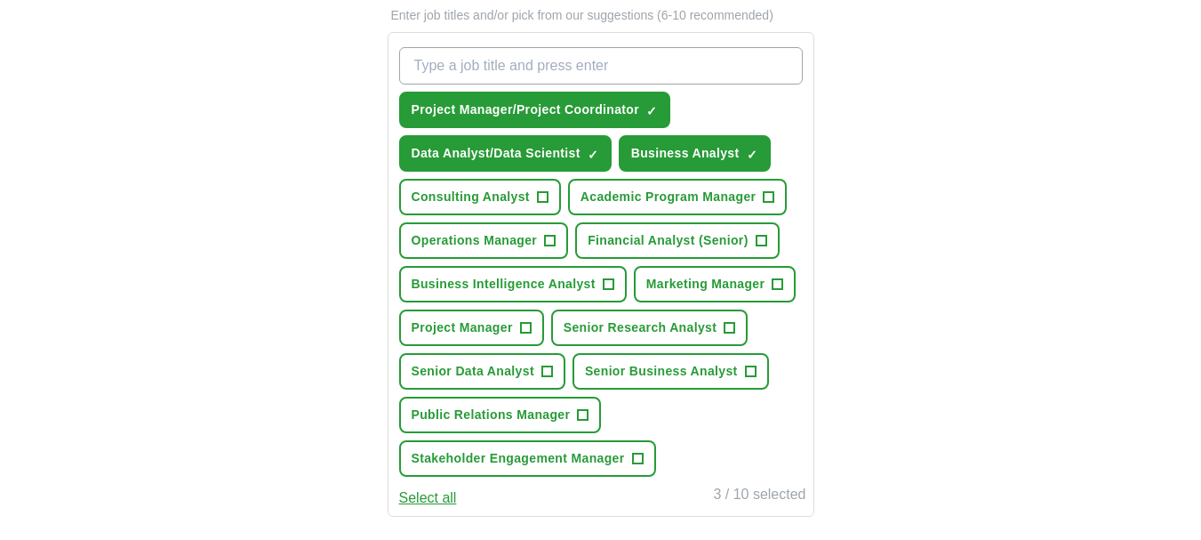
paste input "Credit Risk Analyst/Manager"
type input "Credit Risk Analyst/Manager"
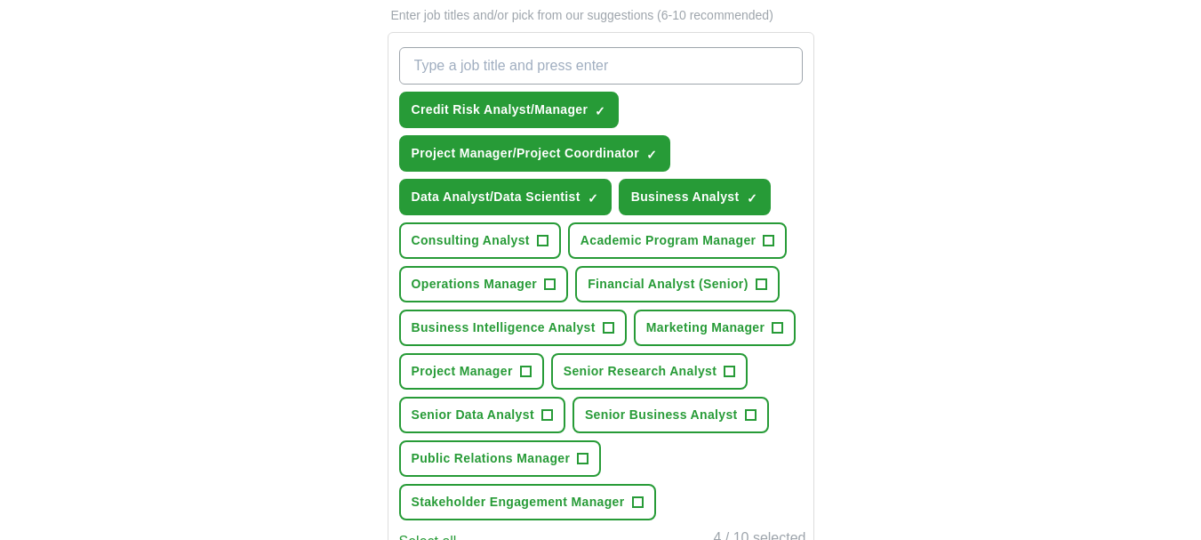
paste input "Financial Analyst"
type input "Financial Analyst"
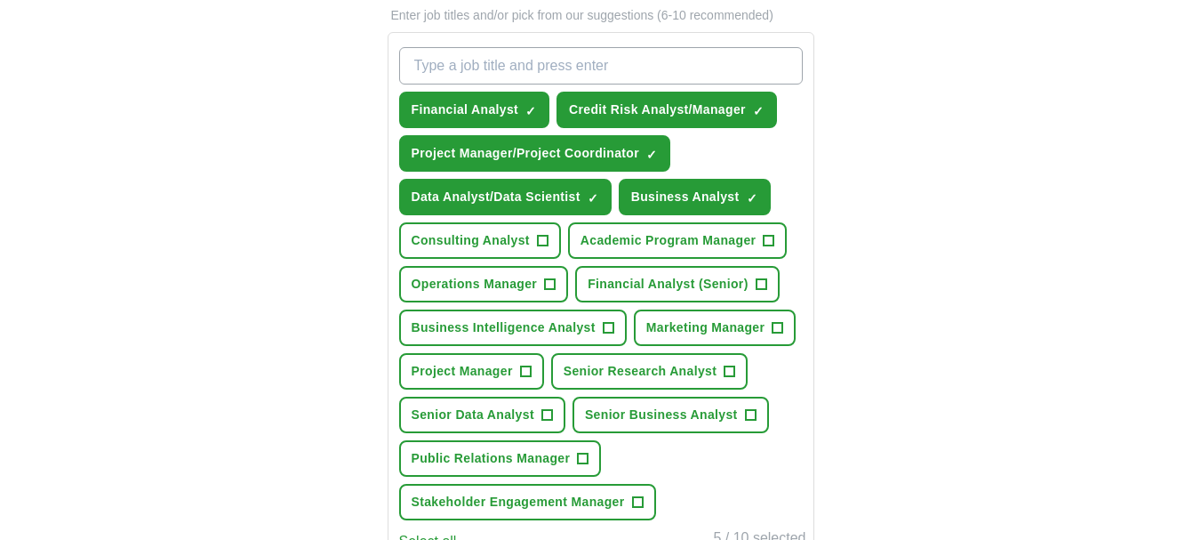
paste input "Marketing Manager/Digital Marketing Manager"
type input "Marketing Manager/Digital Marketing Manager"
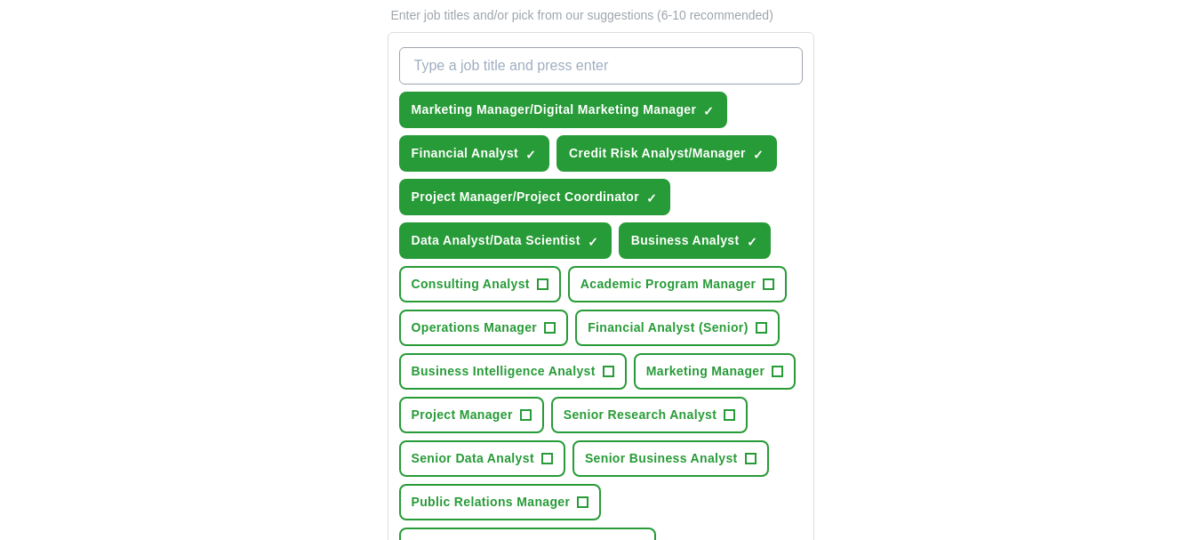
paste input "Operations Manager/Operations Analyst"
type input "Operations Manager/Operations Analyst"
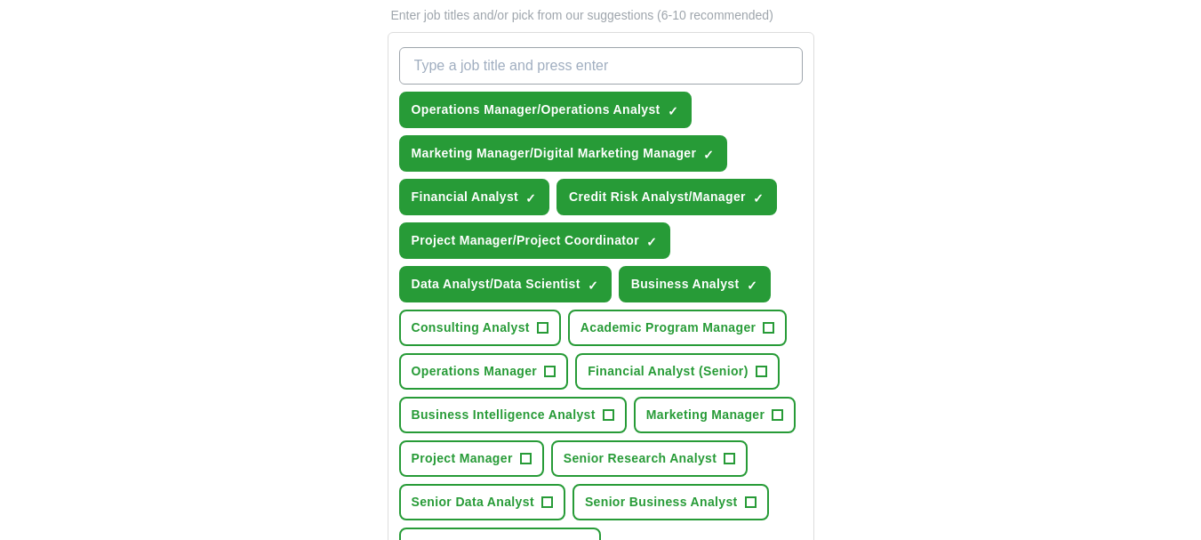
paste input "Business Development Manager"
type input "Business Development Manager"
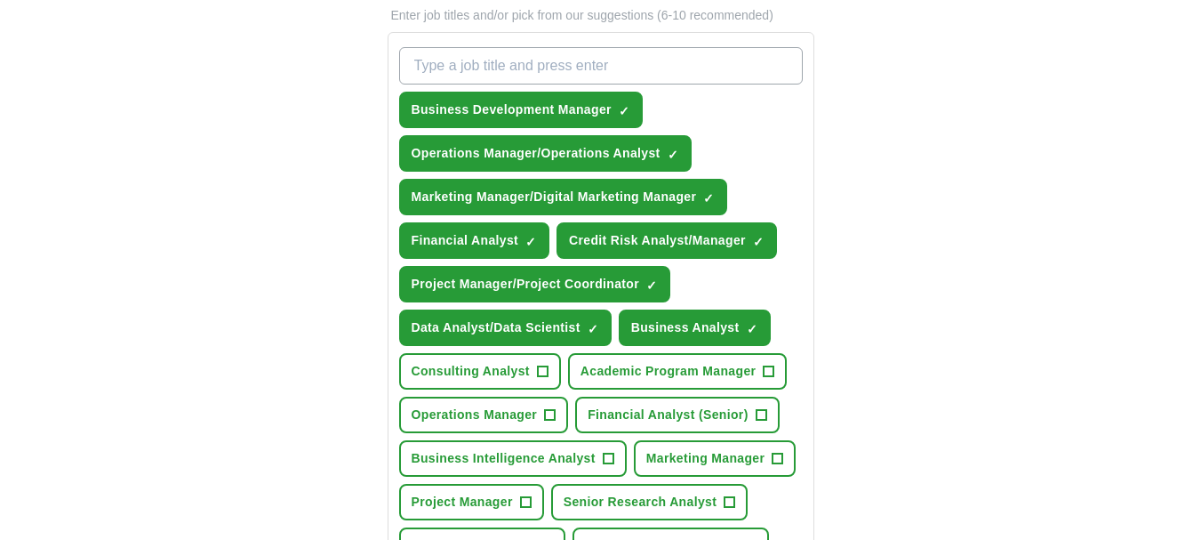
paste input "Management Consultant/Strategy Consultant"
type input "Management Consultant/Strategy Consultant"
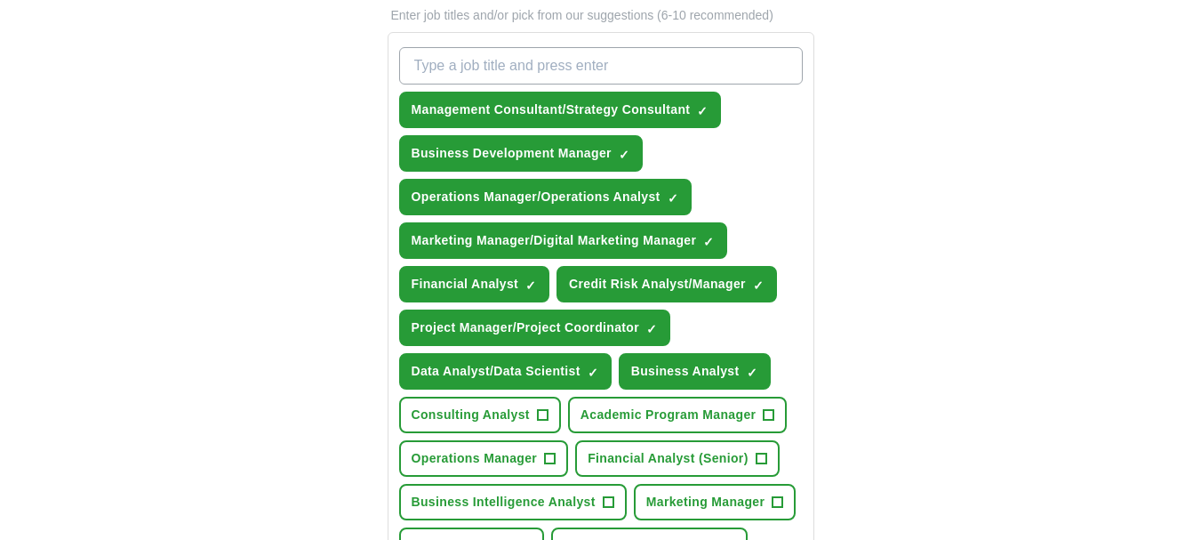
paste input "Compliance Officer/Regulatory Affairs Manager"
type input "Compliance Officer/Regulatory Affairs Manager"
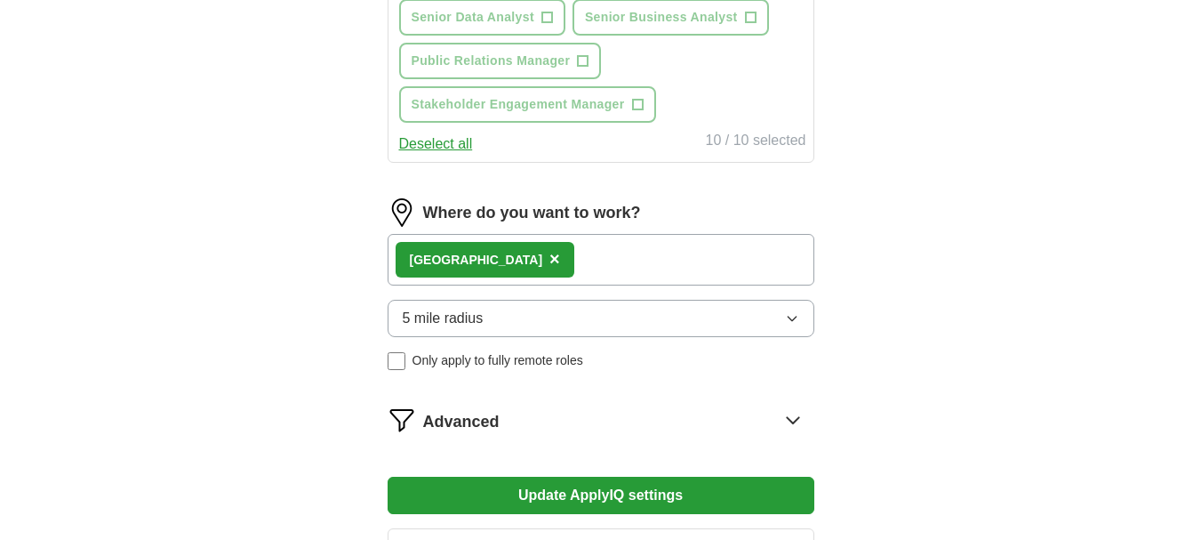
scroll to position [1244, 0]
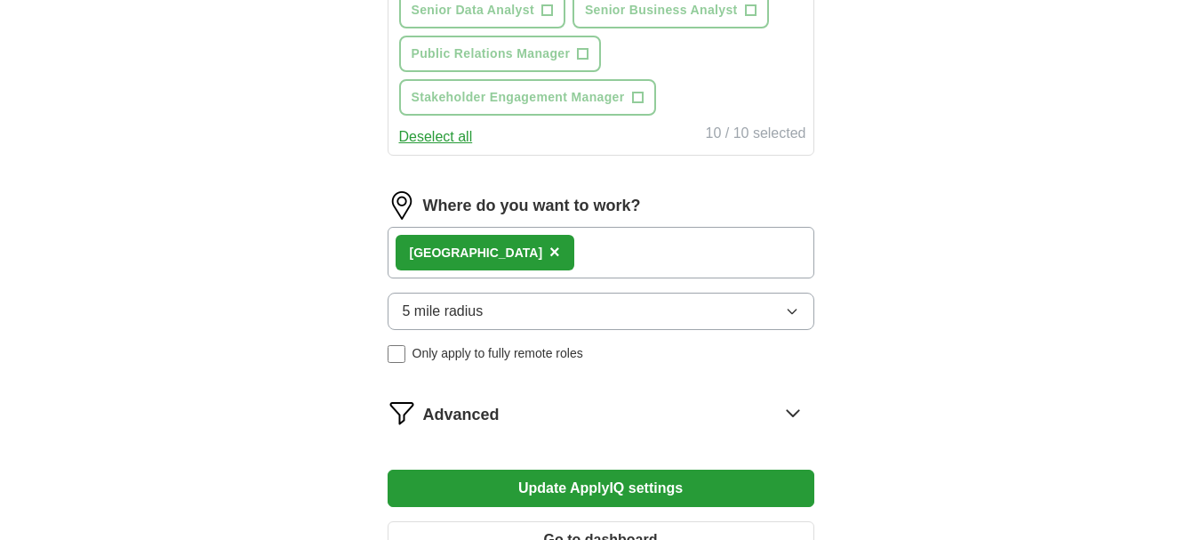
click at [618, 493] on button "Update ApplyIQ settings" at bounding box center [601, 487] width 427 height 37
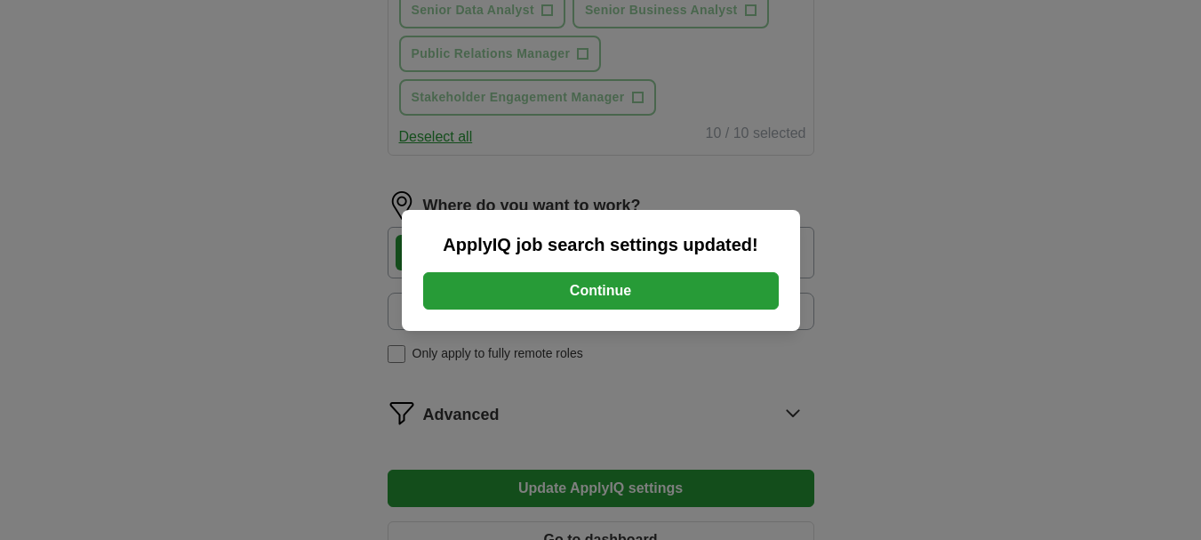
click at [591, 293] on button "Continue" at bounding box center [601, 290] width 356 height 37
